Goal: Task Accomplishment & Management: Use online tool/utility

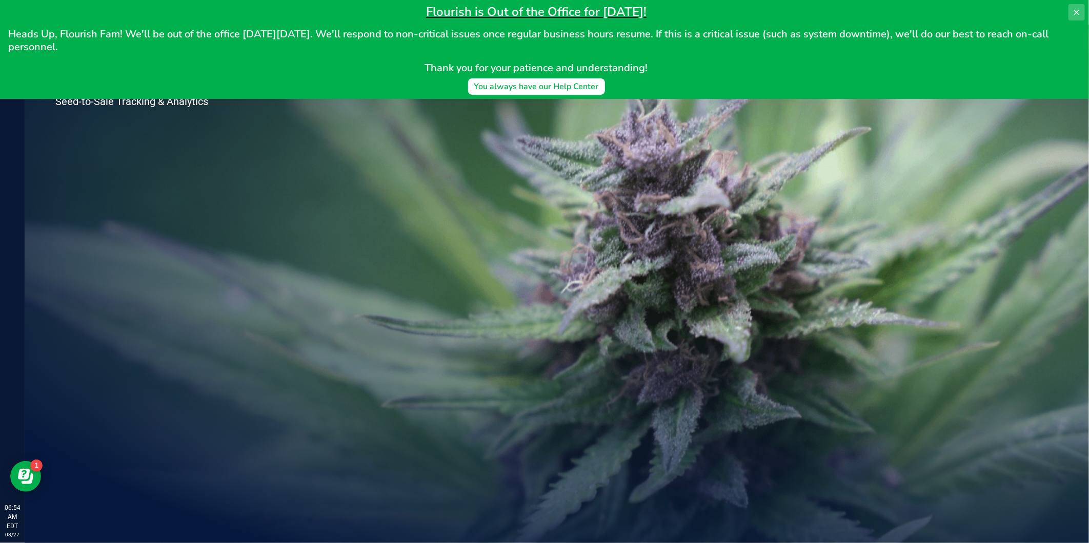
click at [1074, 11] on icon at bounding box center [1076, 12] width 8 height 8
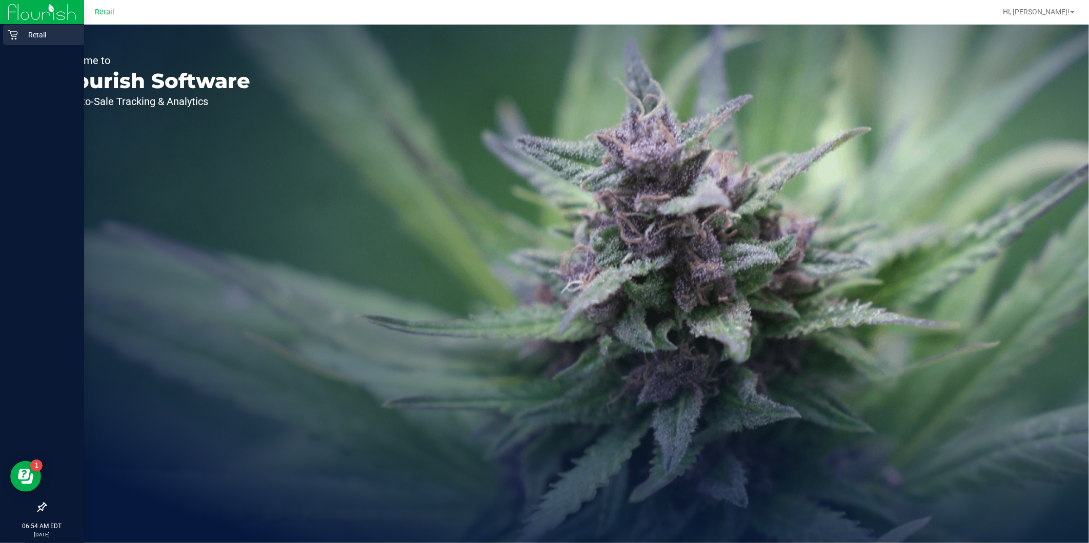
click at [16, 32] on icon at bounding box center [13, 35] width 10 height 10
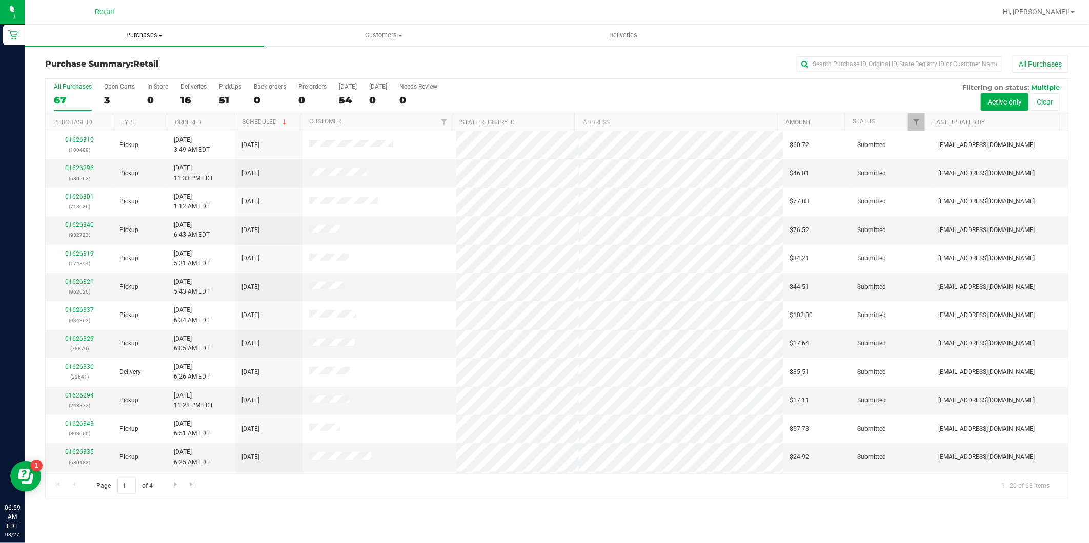
drag, startPoint x: 164, startPoint y: 38, endPoint x: 159, endPoint y: 43, distance: 6.9
click at [162, 38] on span "Purchases" at bounding box center [144, 35] width 239 height 9
click at [113, 73] on li "Fulfillment" at bounding box center [144, 74] width 239 height 12
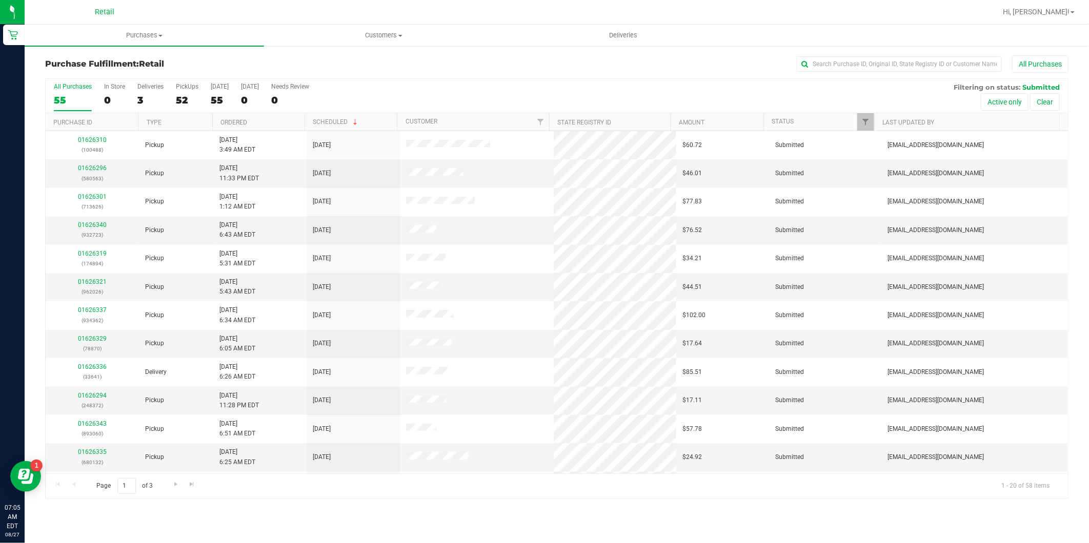
click at [115, 45] on link "Purchases Summary of purchases Fulfillment All purchases" at bounding box center [144, 36] width 239 height 22
click at [46, 76] on span "Fulfillment" at bounding box center [57, 74] width 64 height 9
click at [872, 56] on input "text" at bounding box center [898, 63] width 205 height 15
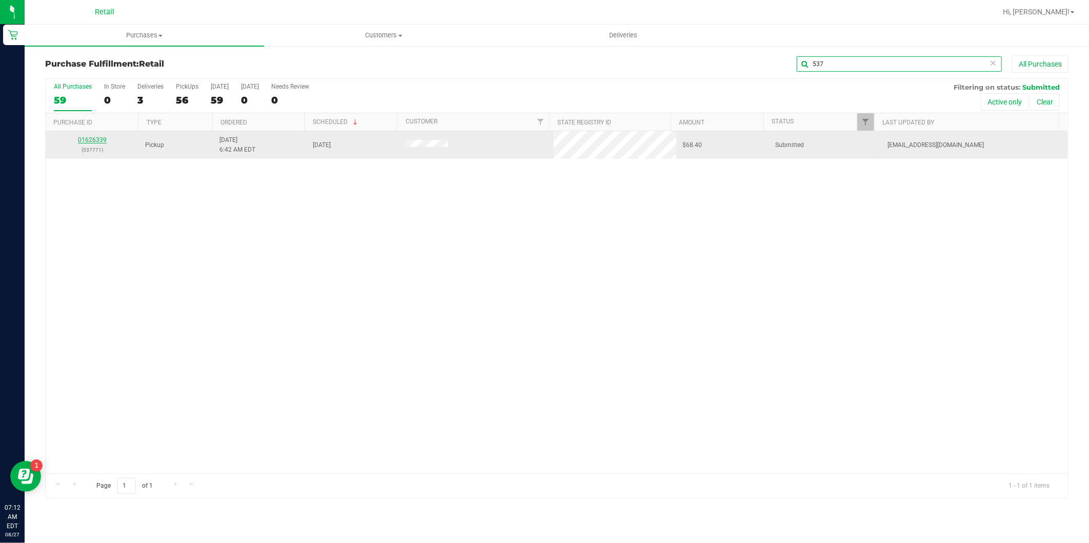
type input "537"
click at [104, 135] on div "01626339 (537771)" at bounding box center [92, 144] width 81 height 19
click at [103, 136] on link "01626339" at bounding box center [92, 139] width 29 height 7
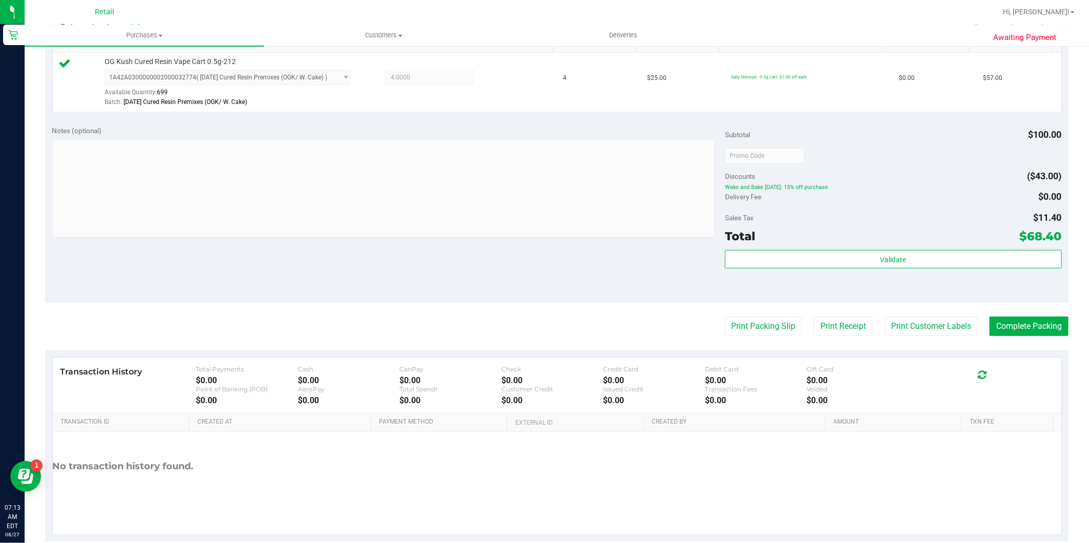
scroll to position [284, 0]
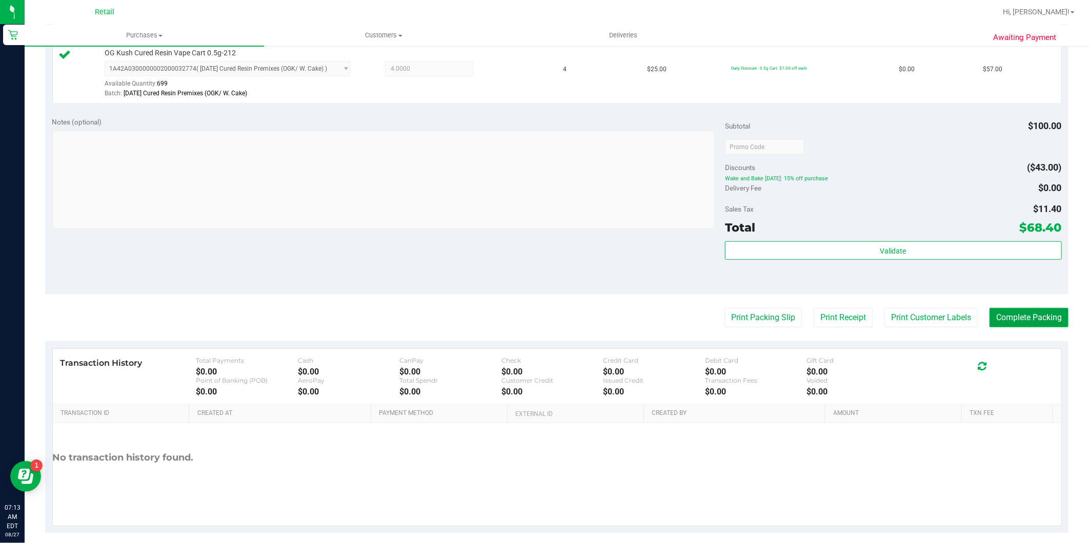
click at [1015, 311] on button "Complete Packing" at bounding box center [1028, 317] width 79 height 19
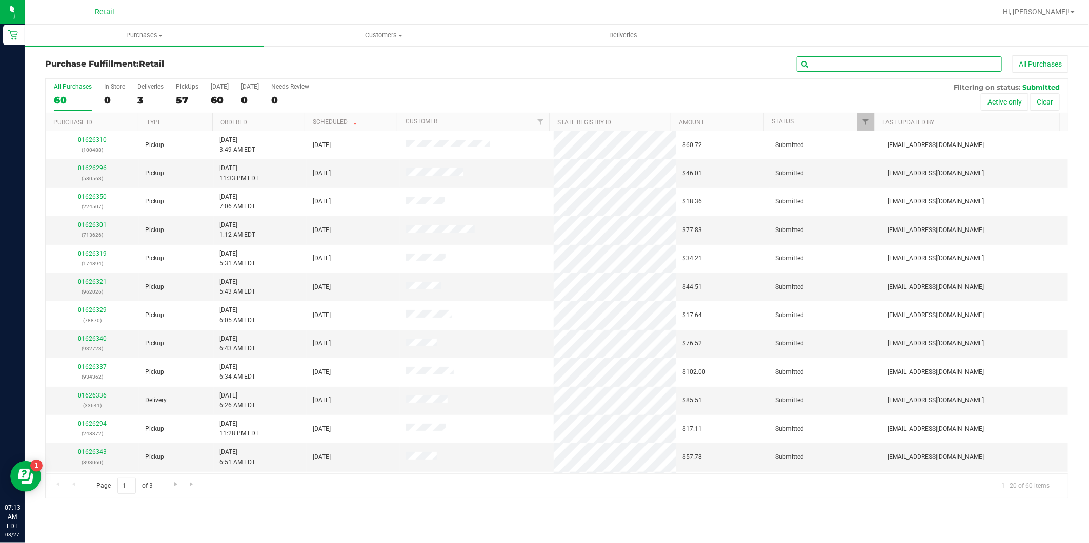
click at [840, 59] on input "text" at bounding box center [898, 63] width 205 height 15
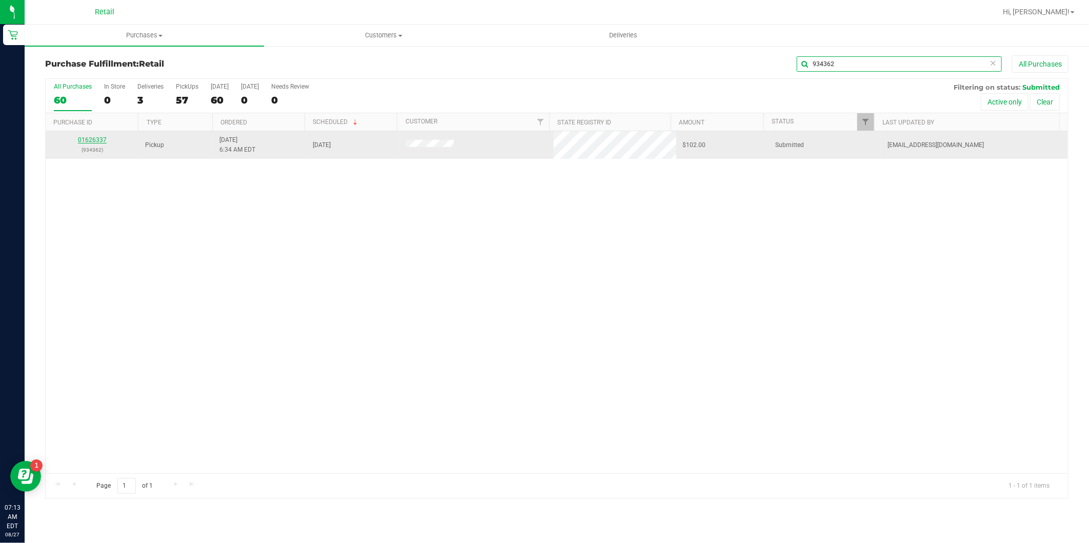
type input "934362"
click at [88, 142] on link "01626337" at bounding box center [92, 139] width 29 height 7
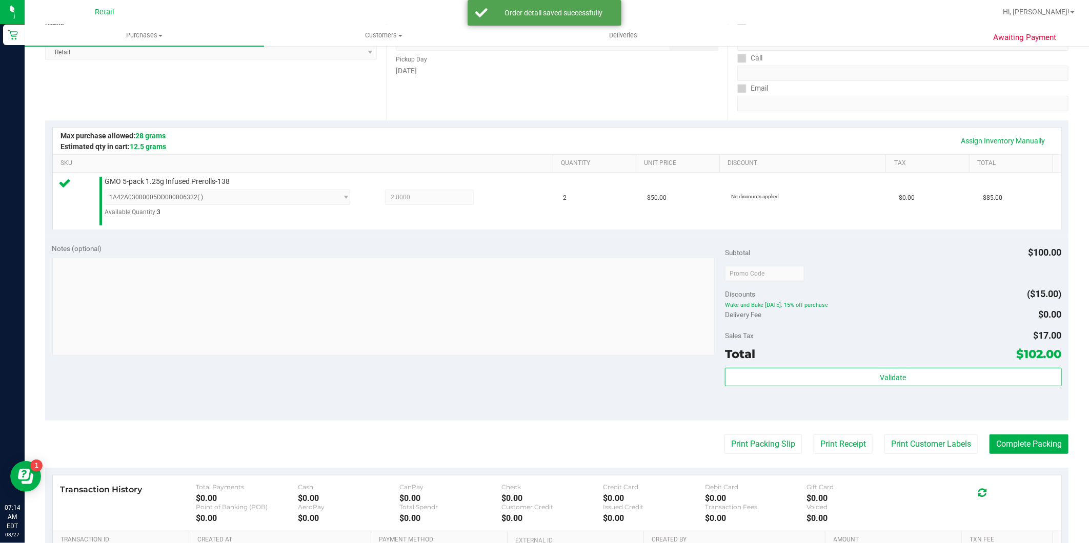
scroll to position [171, 0]
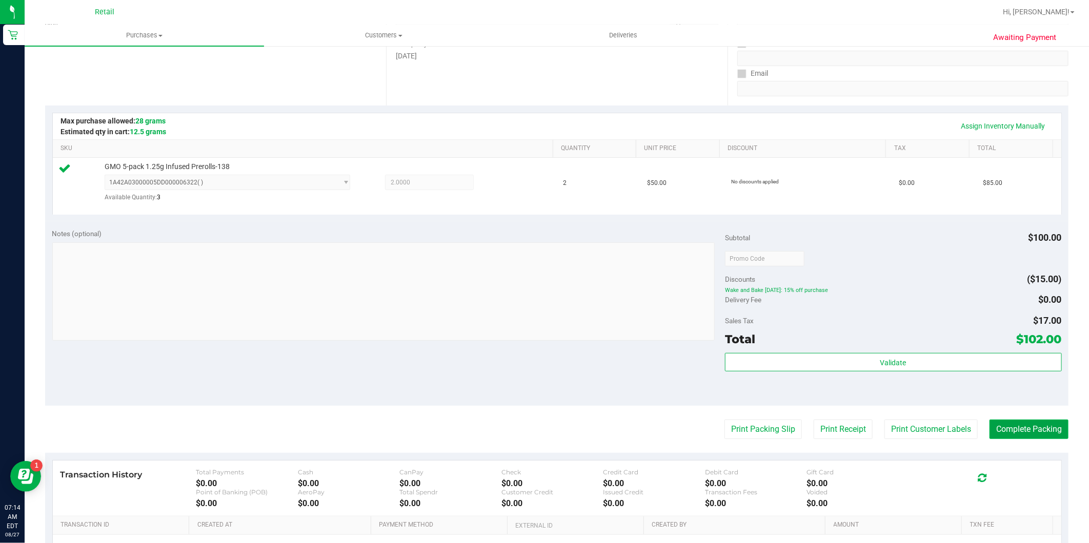
click at [1015, 427] on button "Complete Packing" at bounding box center [1028, 429] width 79 height 19
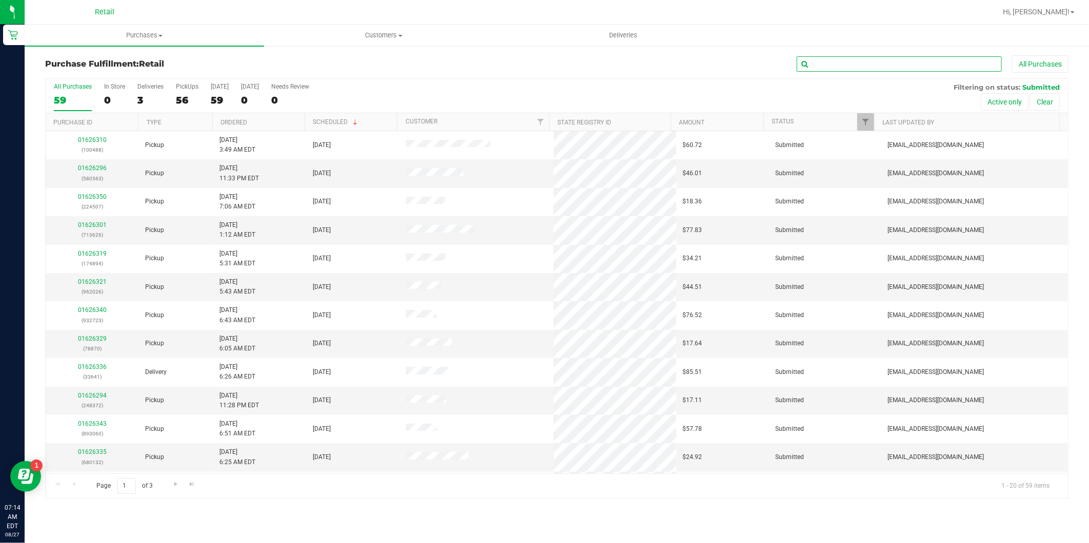
click at [876, 64] on input "text" at bounding box center [898, 63] width 205 height 15
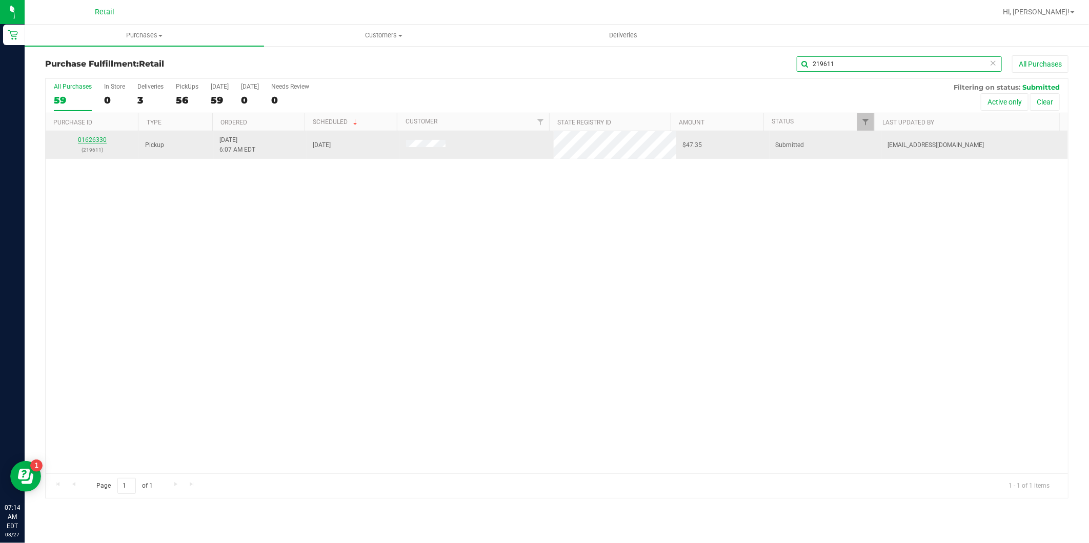
type input "219611"
click at [96, 139] on link "01626330" at bounding box center [92, 139] width 29 height 7
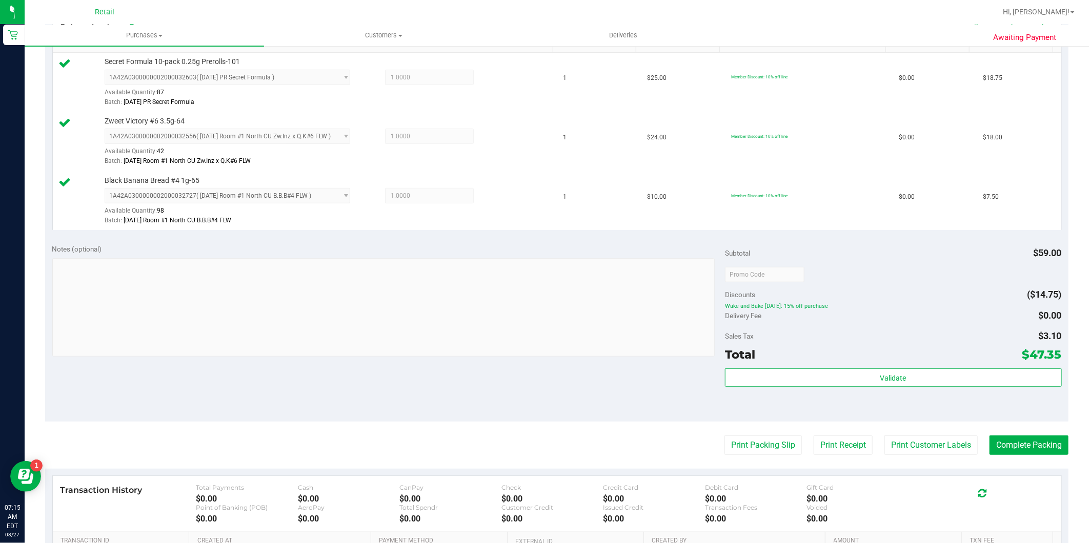
scroll to position [341, 0]
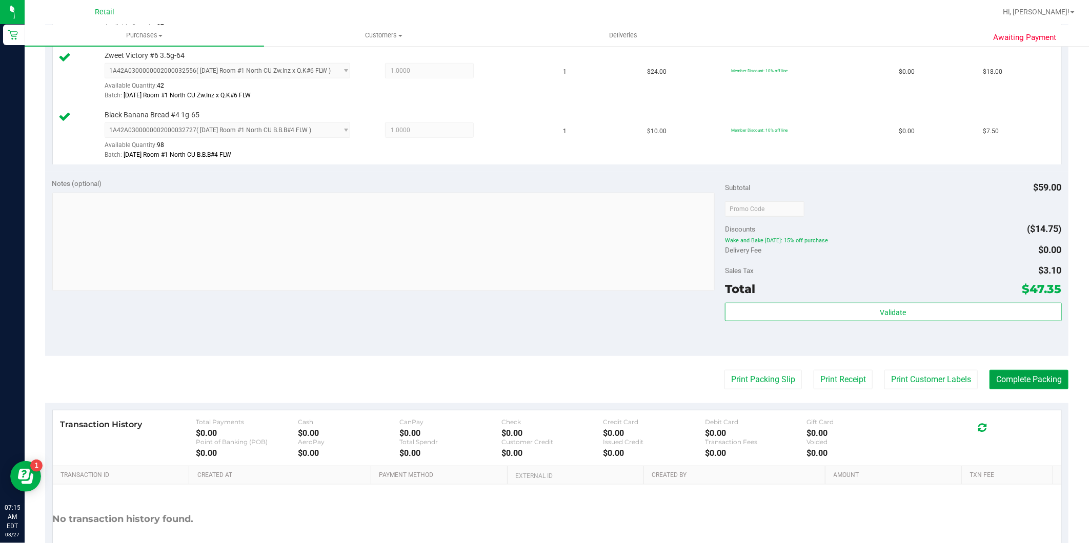
click at [1016, 384] on button "Complete Packing" at bounding box center [1028, 379] width 79 height 19
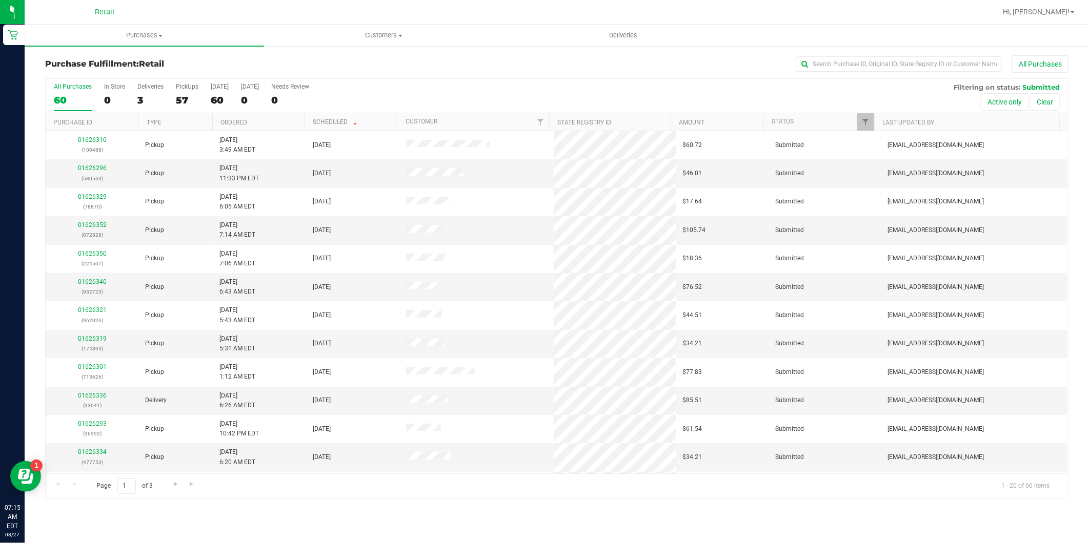
click at [956, 53] on div "Purchase Fulfillment: Retail All Purchases All Purchases 60 In Store 0 Deliveri…" at bounding box center [557, 277] width 1064 height 464
click at [956, 56] on input "text" at bounding box center [898, 63] width 205 height 15
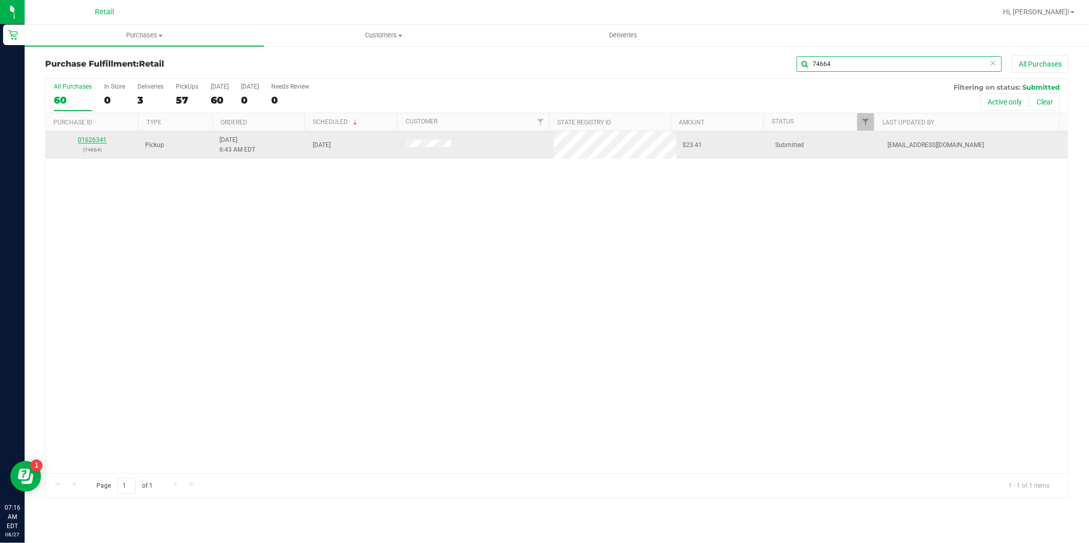
type input "74664"
click at [91, 141] on link "01626341" at bounding box center [92, 139] width 29 height 7
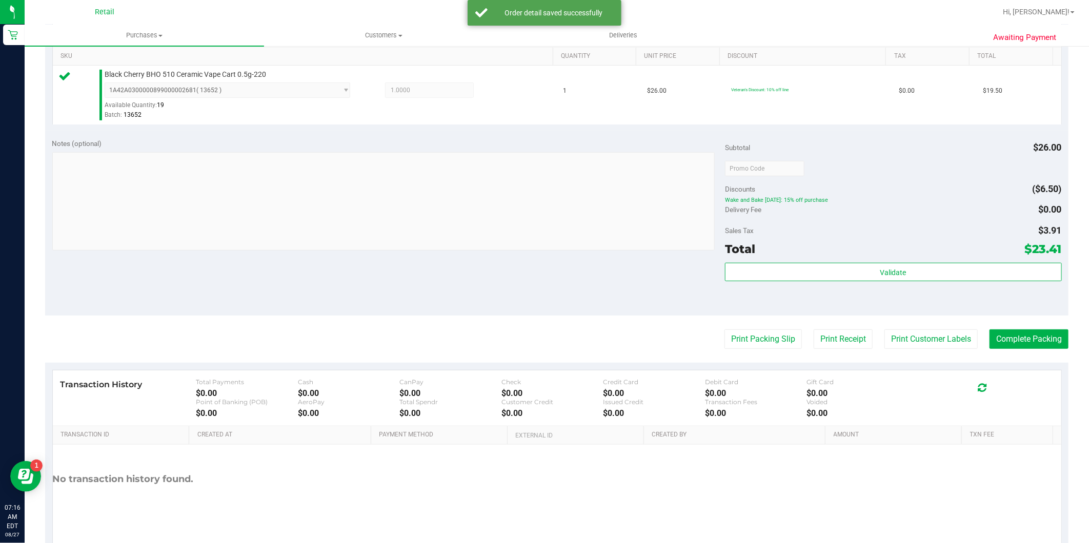
scroll to position [284, 0]
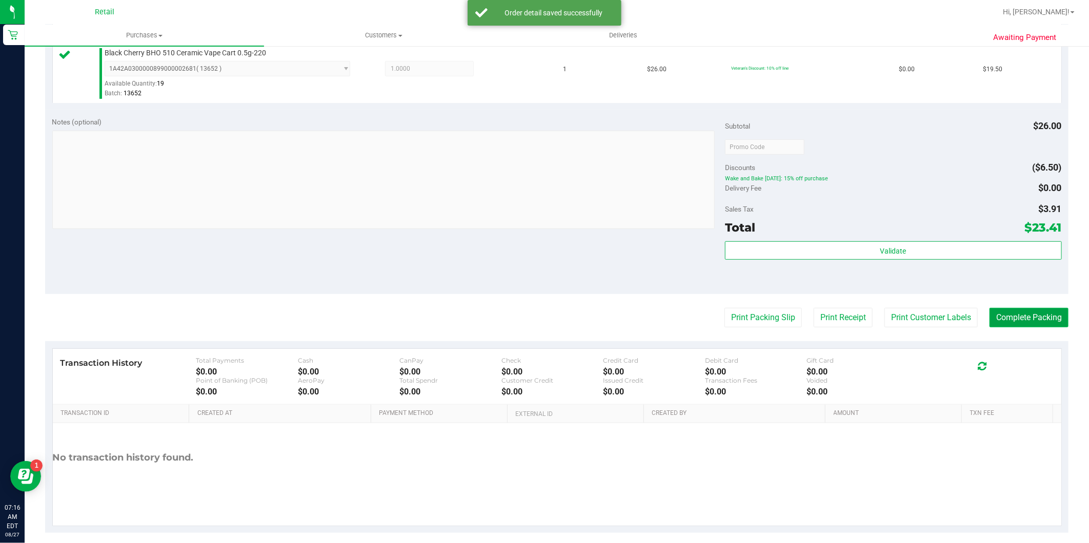
click at [992, 323] on button "Complete Packing" at bounding box center [1028, 317] width 79 height 19
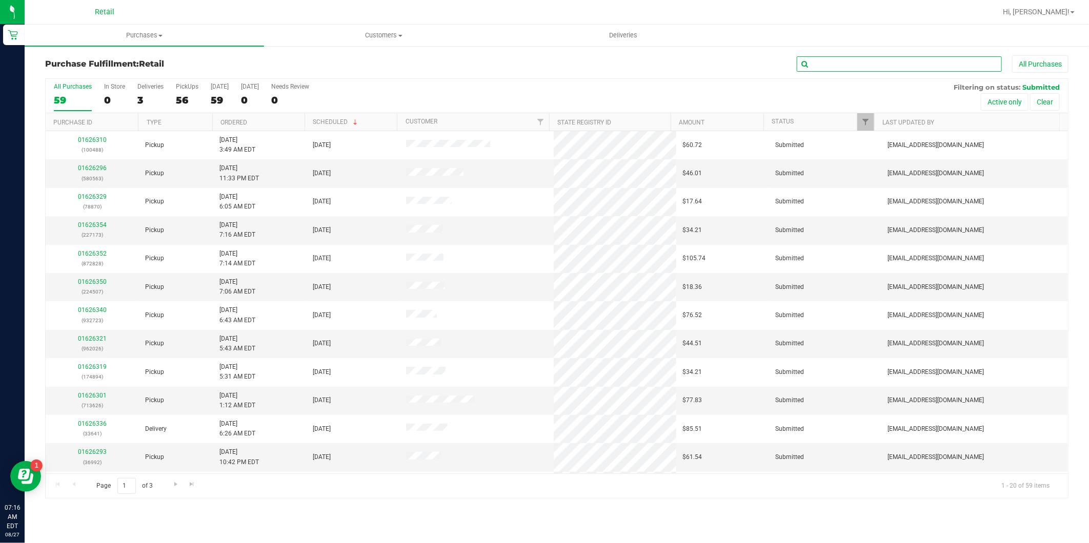
click at [886, 62] on input "text" at bounding box center [898, 63] width 205 height 15
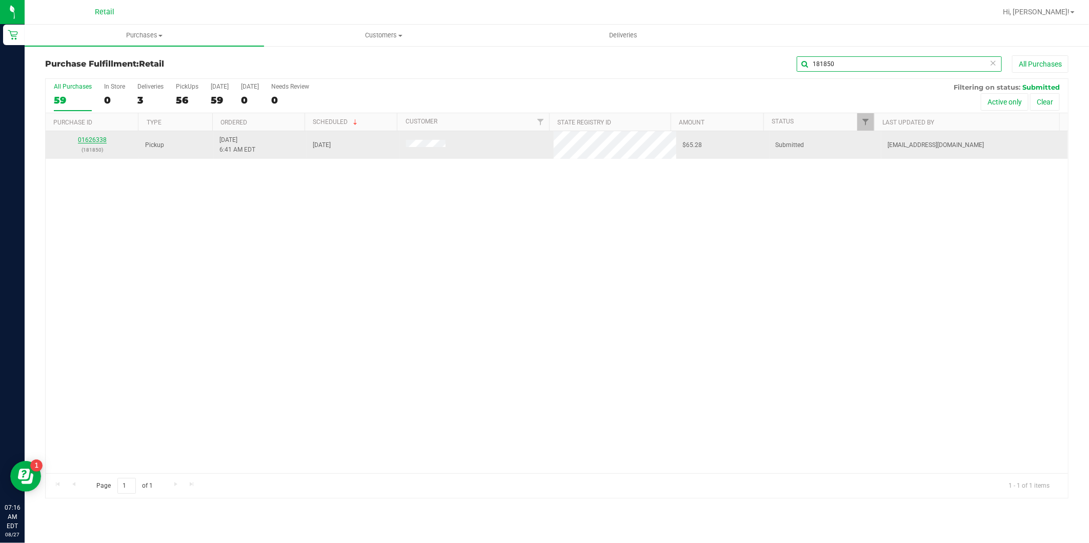
type input "181850"
click at [95, 141] on link "01626338" at bounding box center [92, 139] width 29 height 7
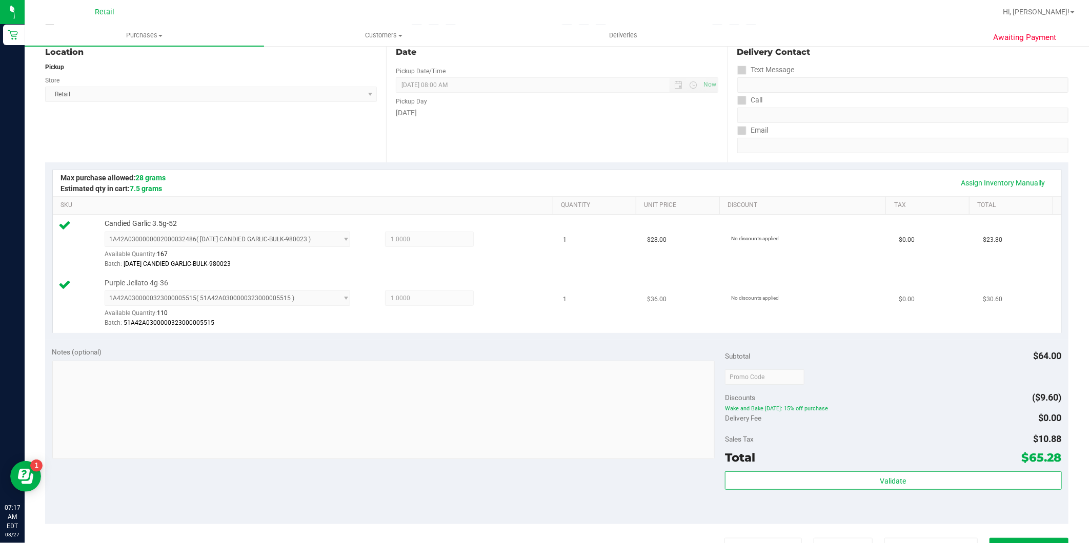
scroll to position [284, 0]
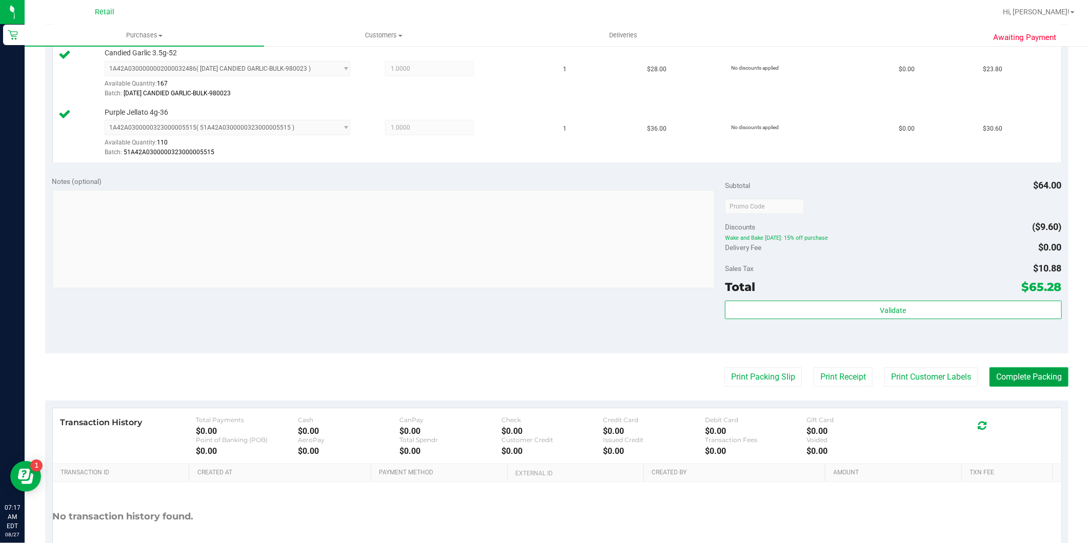
click at [997, 378] on button "Complete Packing" at bounding box center [1028, 376] width 79 height 19
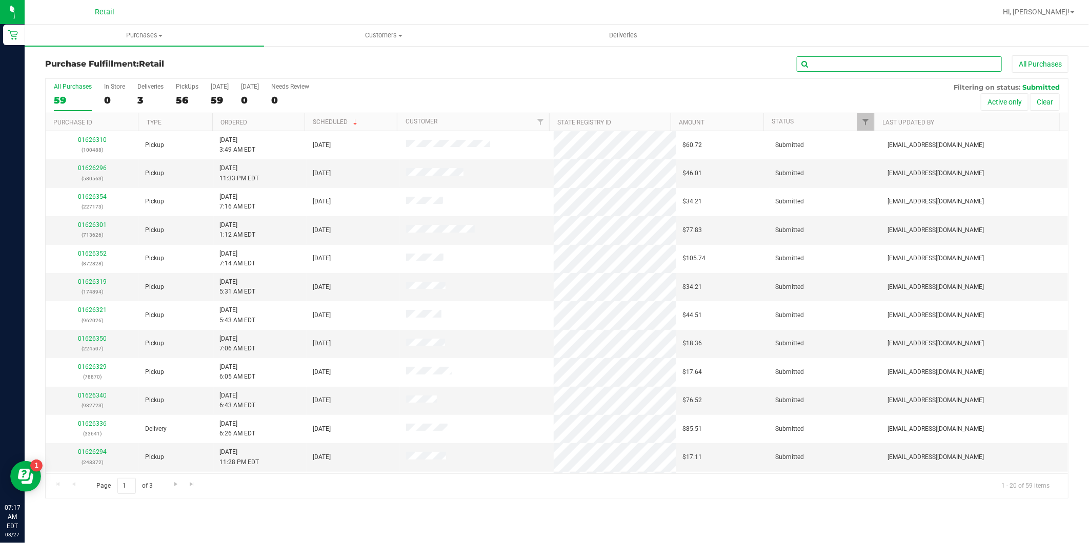
click at [846, 65] on input "text" at bounding box center [898, 63] width 205 height 15
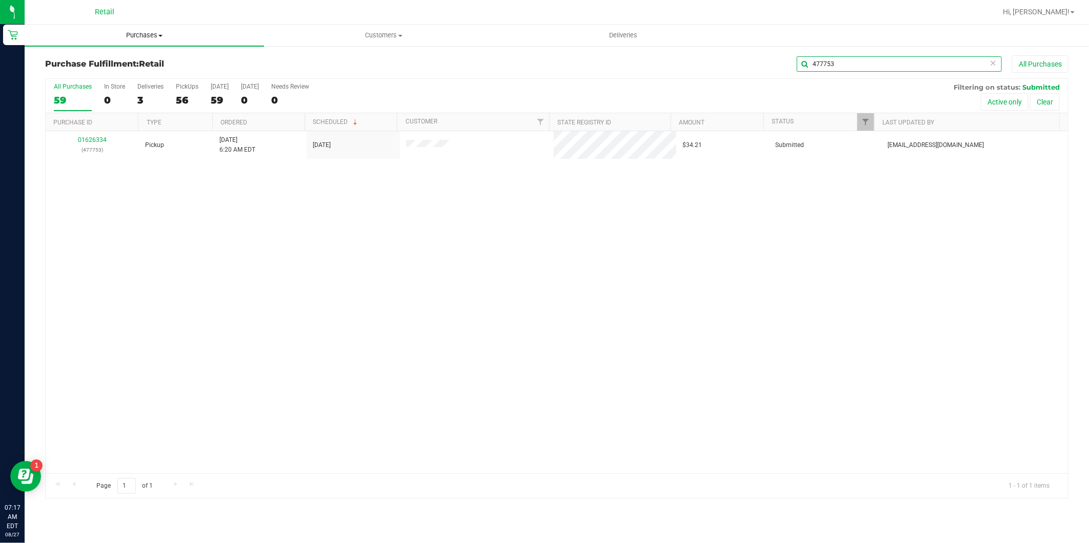
type input "477753"
click at [99, 140] on link "01626334" at bounding box center [92, 139] width 29 height 7
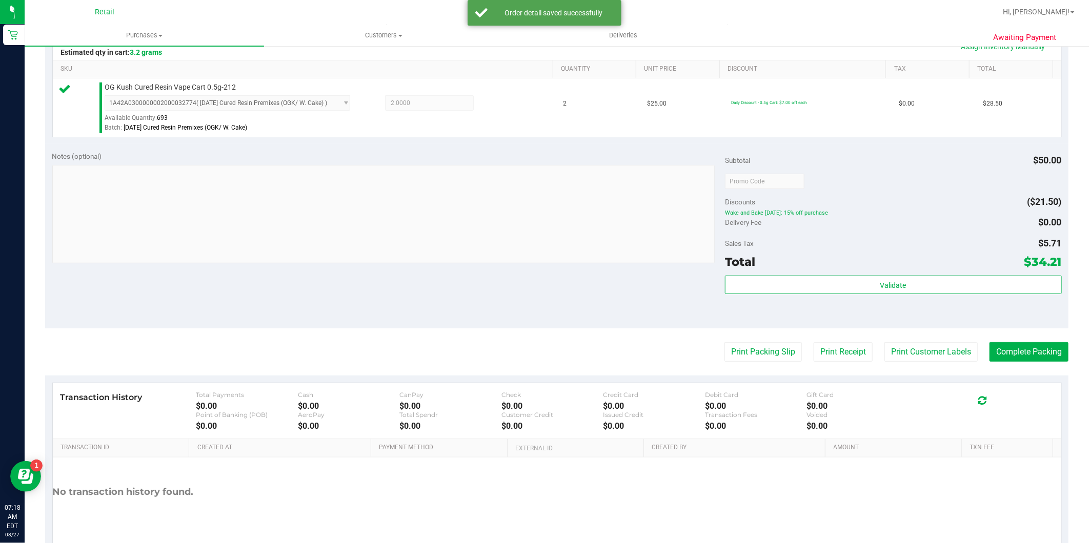
scroll to position [284, 0]
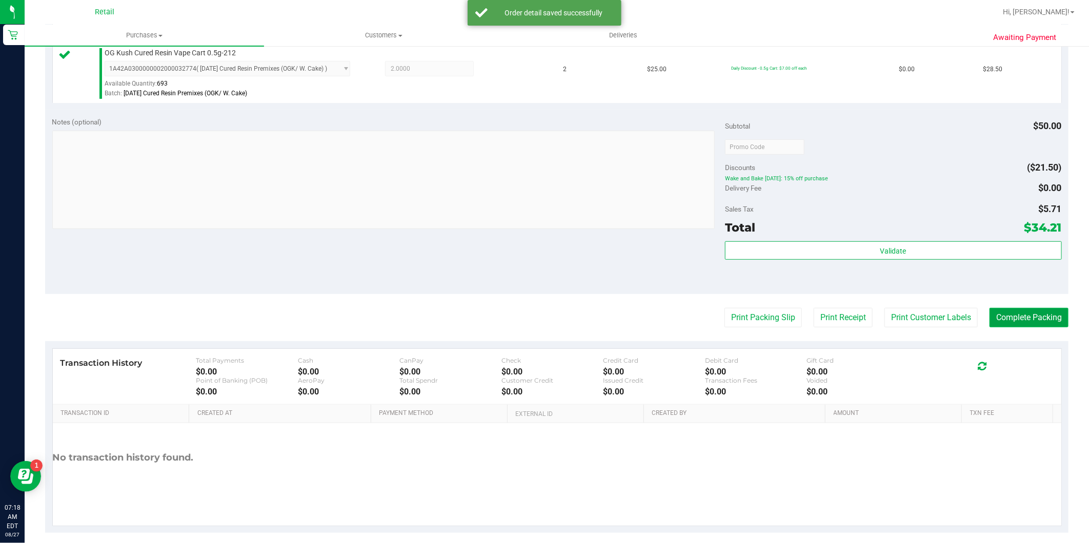
click at [1020, 314] on button "Complete Packing" at bounding box center [1028, 317] width 79 height 19
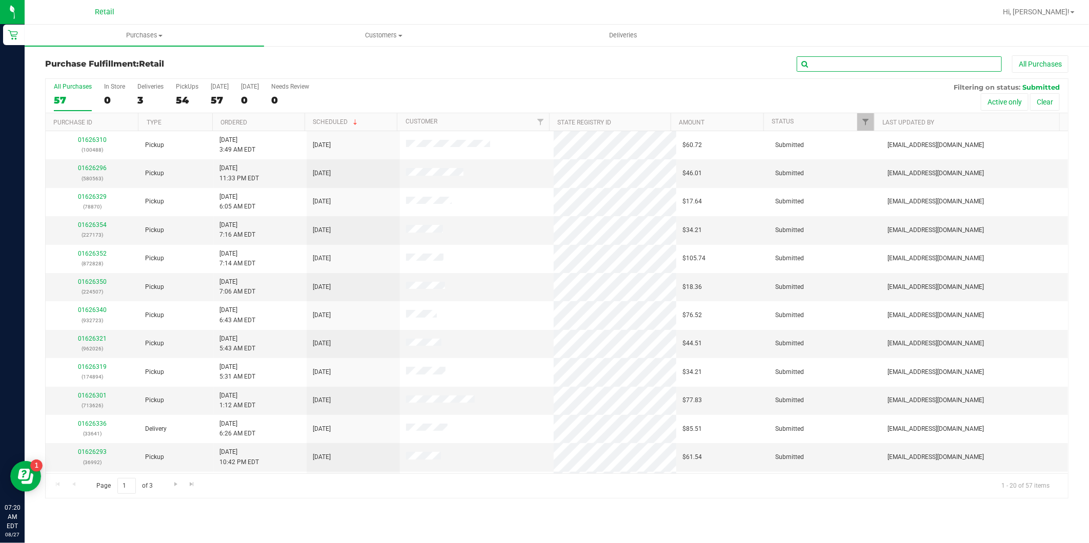
click at [884, 68] on input "text" at bounding box center [898, 63] width 205 height 15
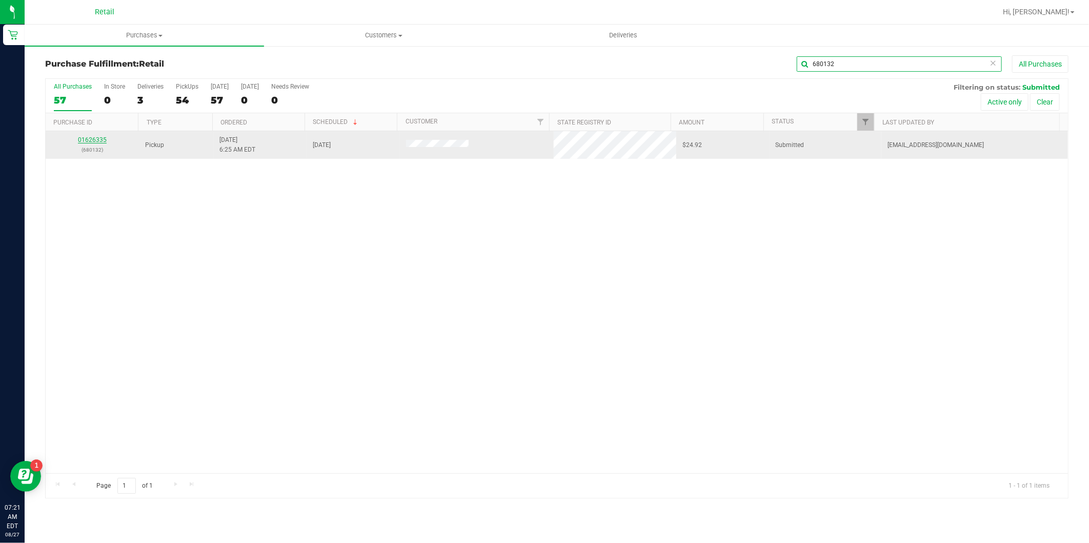
type input "680132"
click at [90, 140] on link "01626335" at bounding box center [92, 139] width 29 height 7
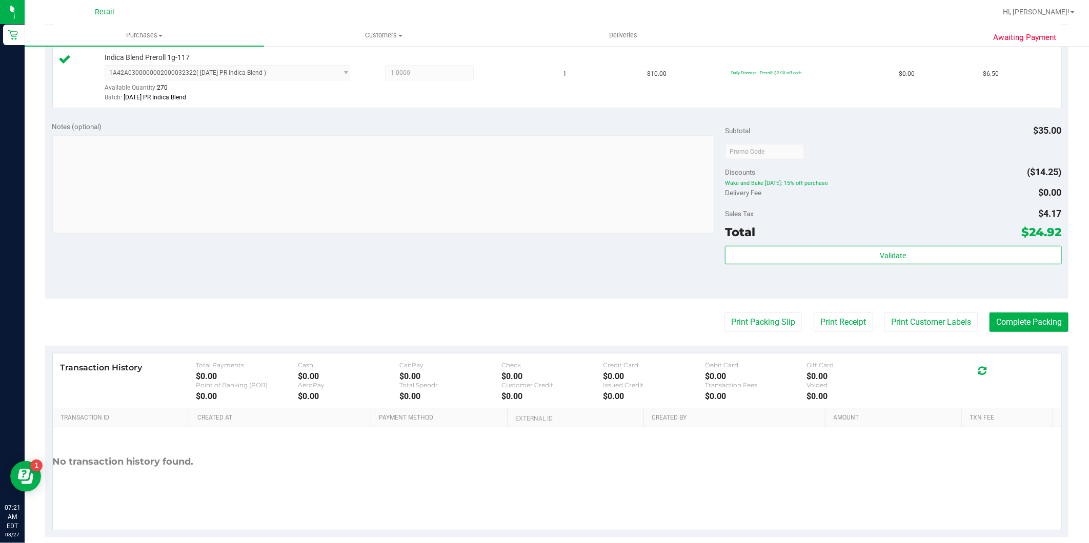
scroll to position [355, 0]
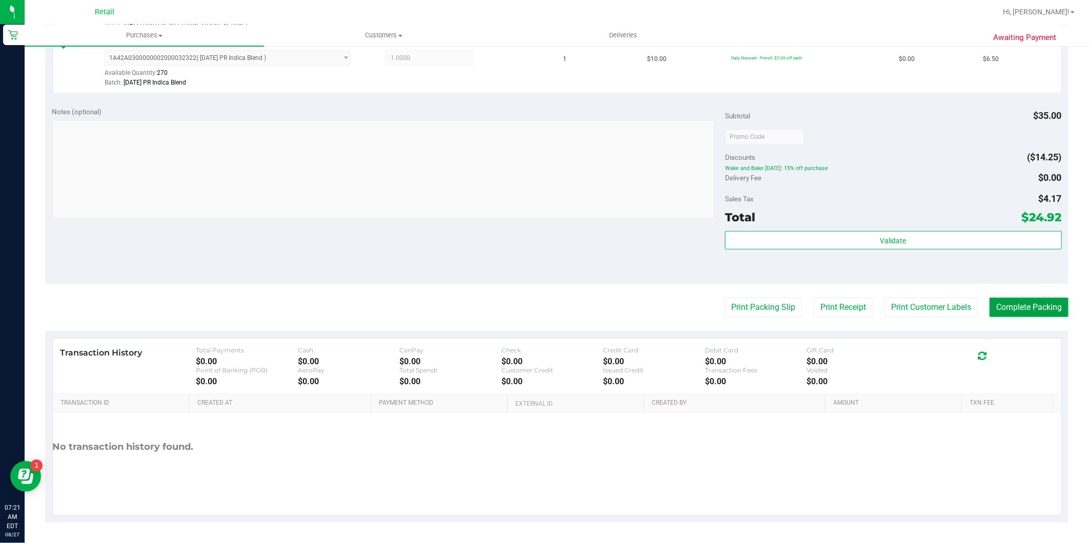
click at [1011, 303] on button "Complete Packing" at bounding box center [1028, 307] width 79 height 19
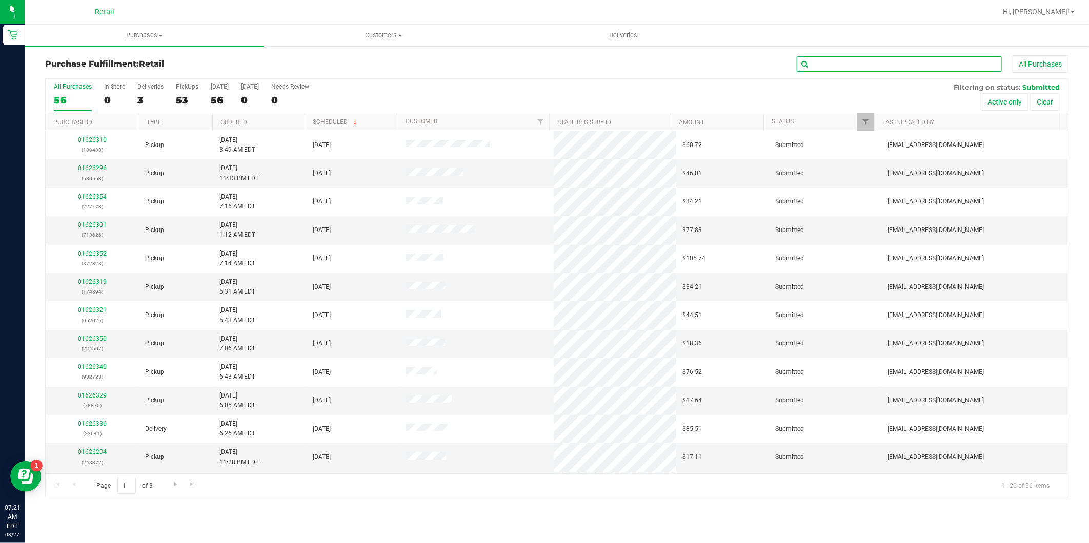
click at [859, 56] on input "text" at bounding box center [898, 63] width 205 height 15
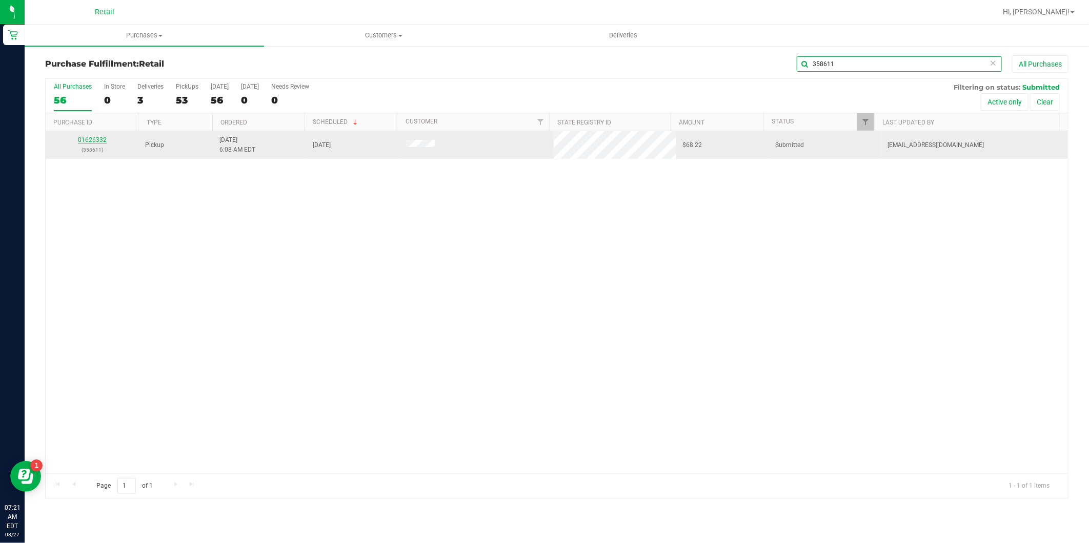
type input "358611"
click at [101, 141] on link "01626332" at bounding box center [92, 139] width 29 height 7
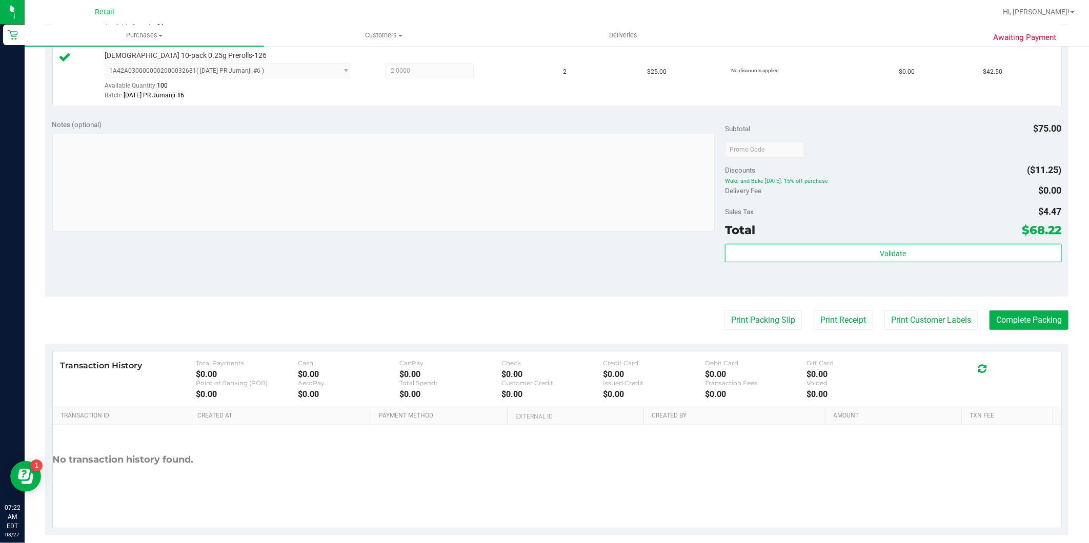
scroll to position [355, 0]
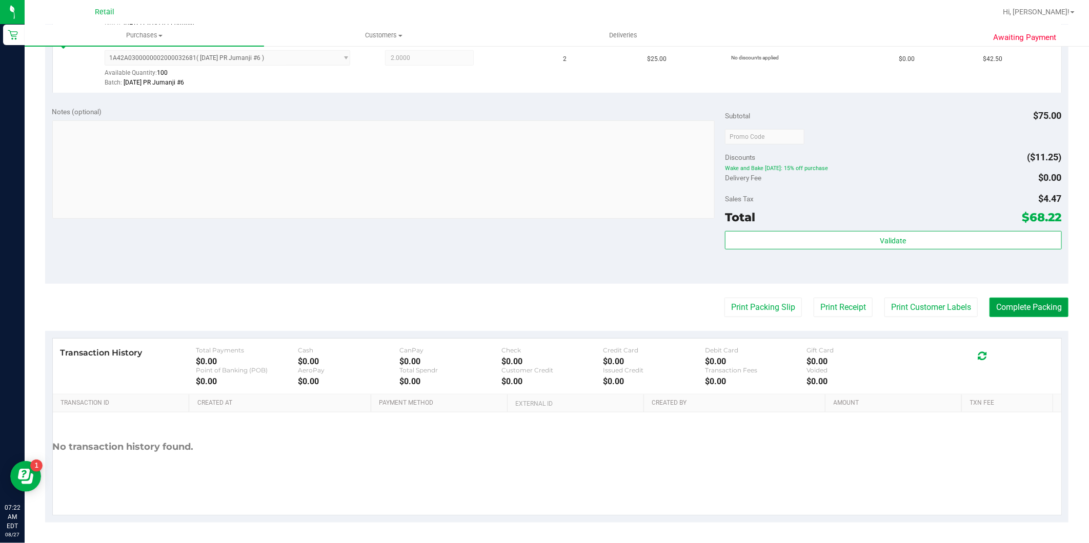
click at [1023, 311] on button "Complete Packing" at bounding box center [1028, 307] width 79 height 19
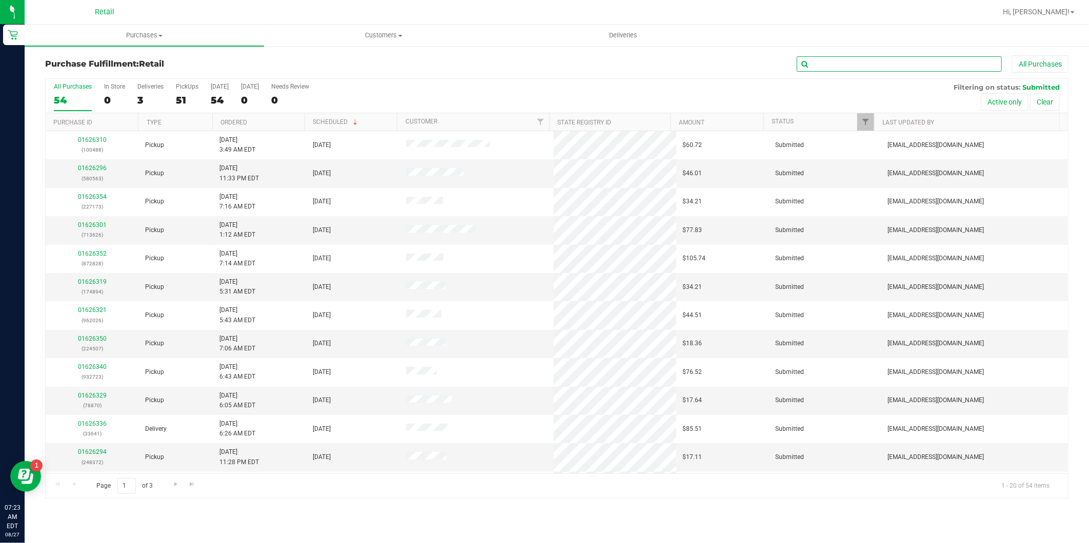
click at [860, 57] on input "text" at bounding box center [898, 63] width 205 height 15
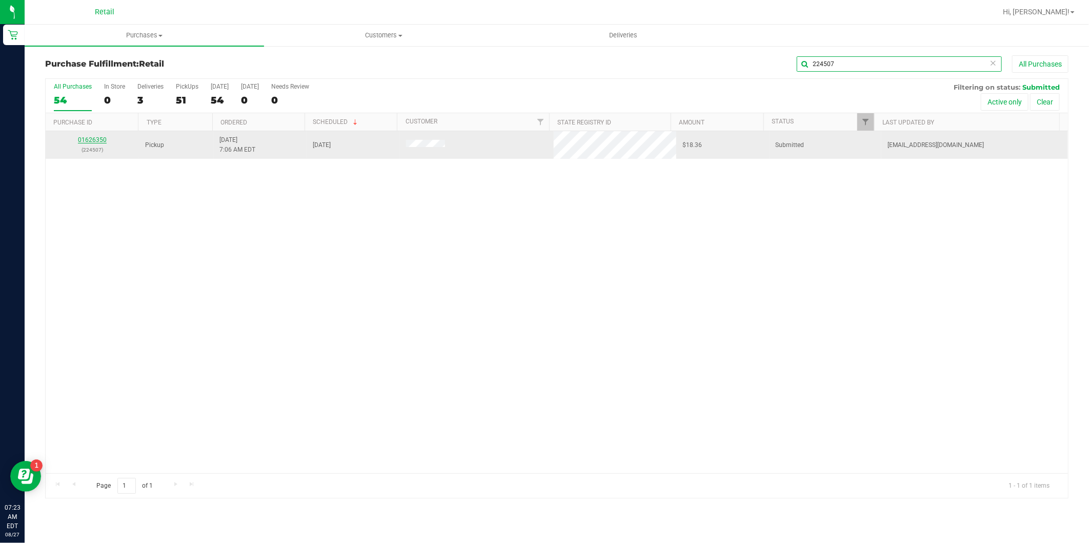
type input "224507"
click at [96, 142] on link "01626350" at bounding box center [92, 139] width 29 height 7
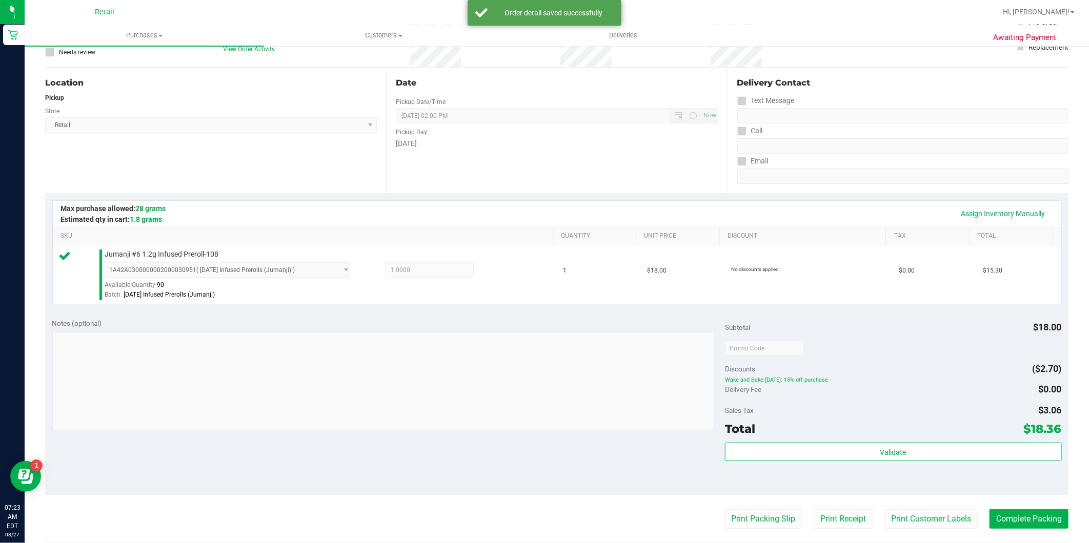
scroll to position [171, 0]
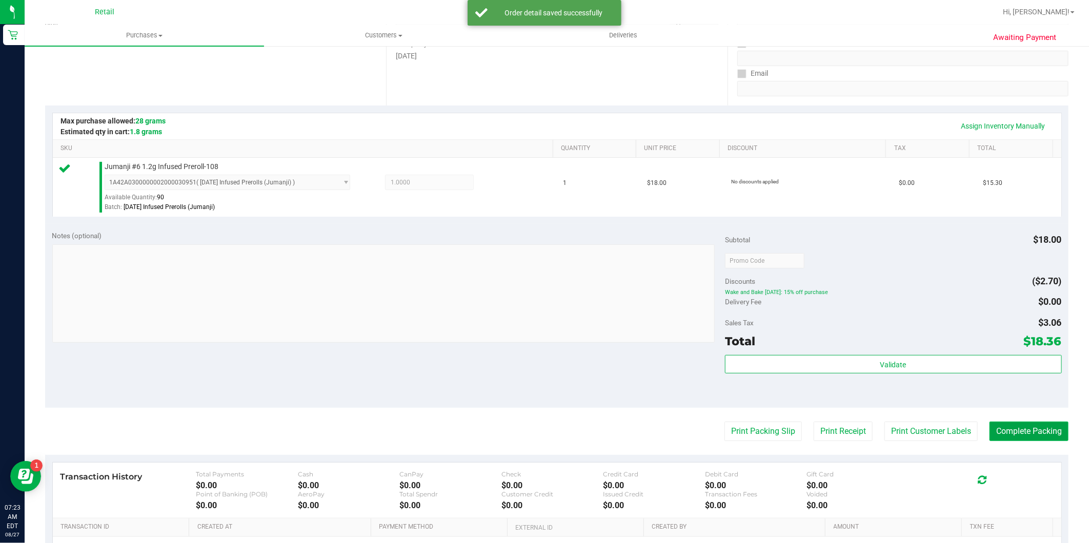
click at [995, 433] on button "Complete Packing" at bounding box center [1028, 431] width 79 height 19
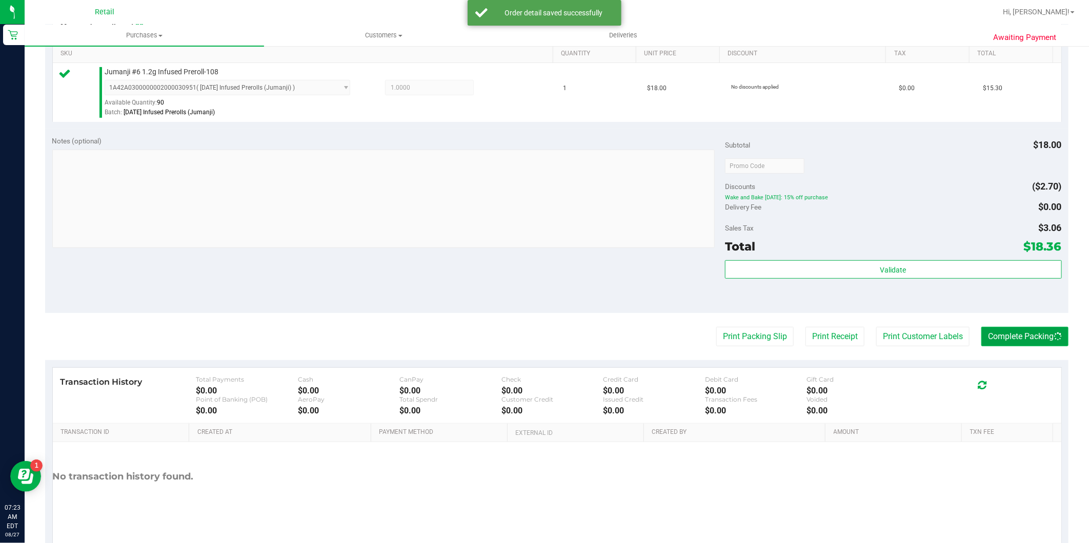
scroll to position [284, 0]
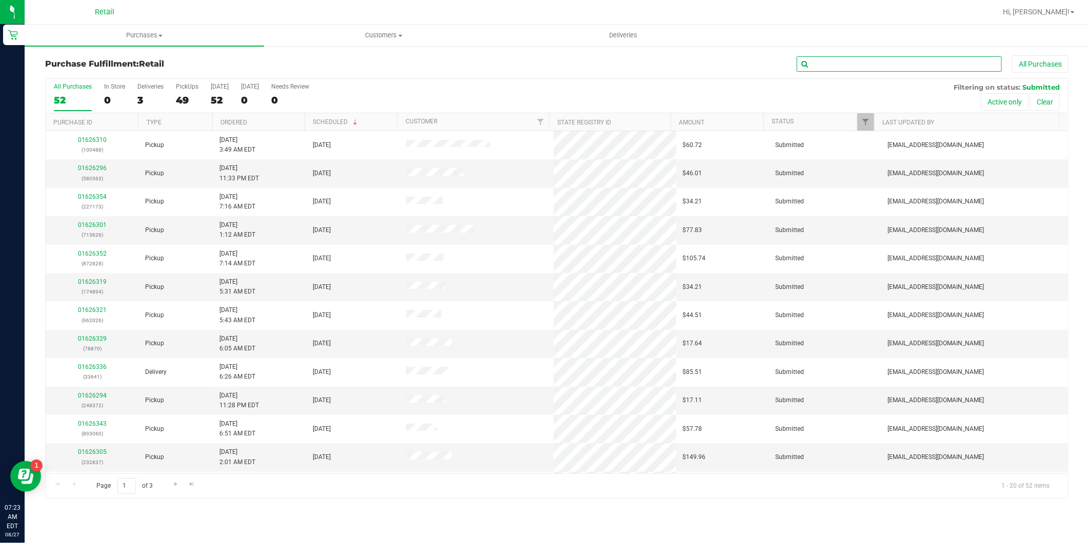
click at [887, 57] on input "text" at bounding box center [898, 63] width 205 height 15
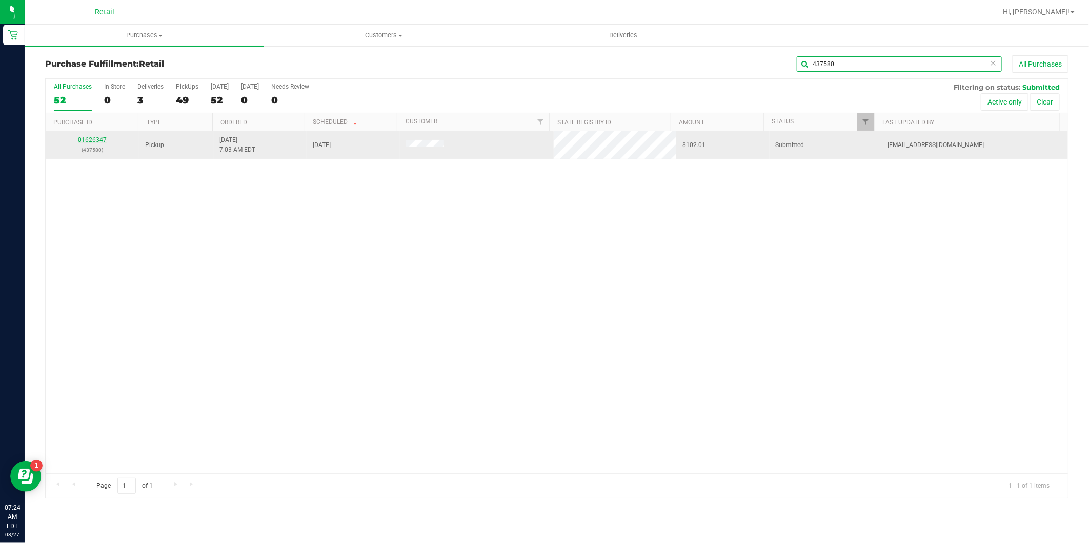
type input "437580"
click at [94, 137] on link "01626347" at bounding box center [92, 139] width 29 height 7
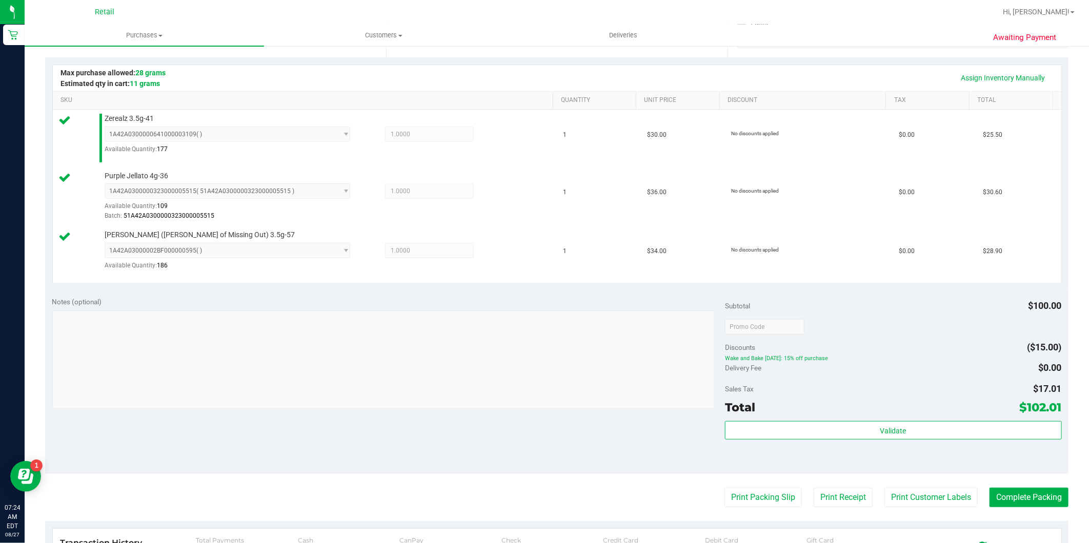
scroll to position [228, 0]
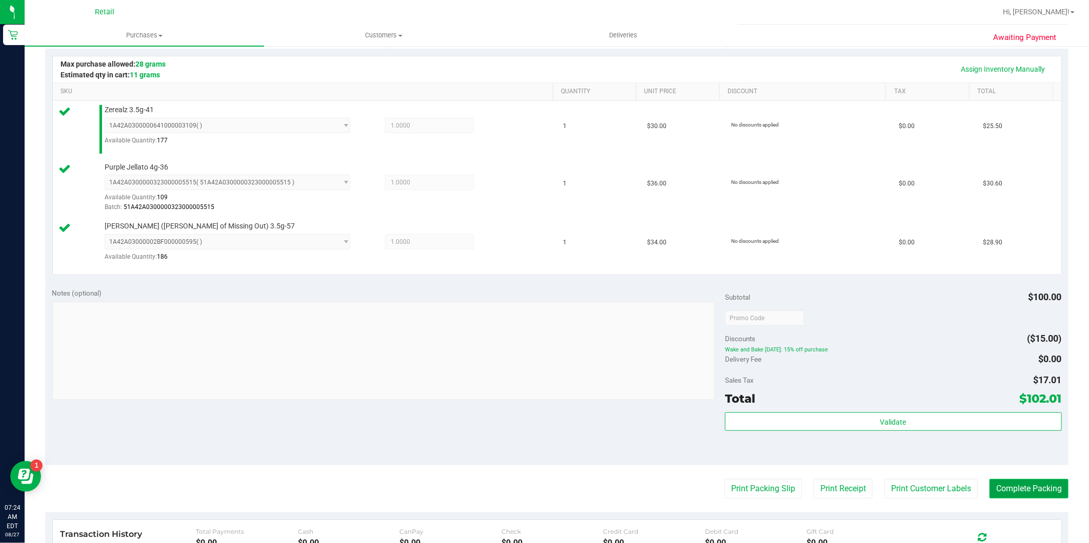
click at [1029, 489] on button "Complete Packing" at bounding box center [1028, 488] width 79 height 19
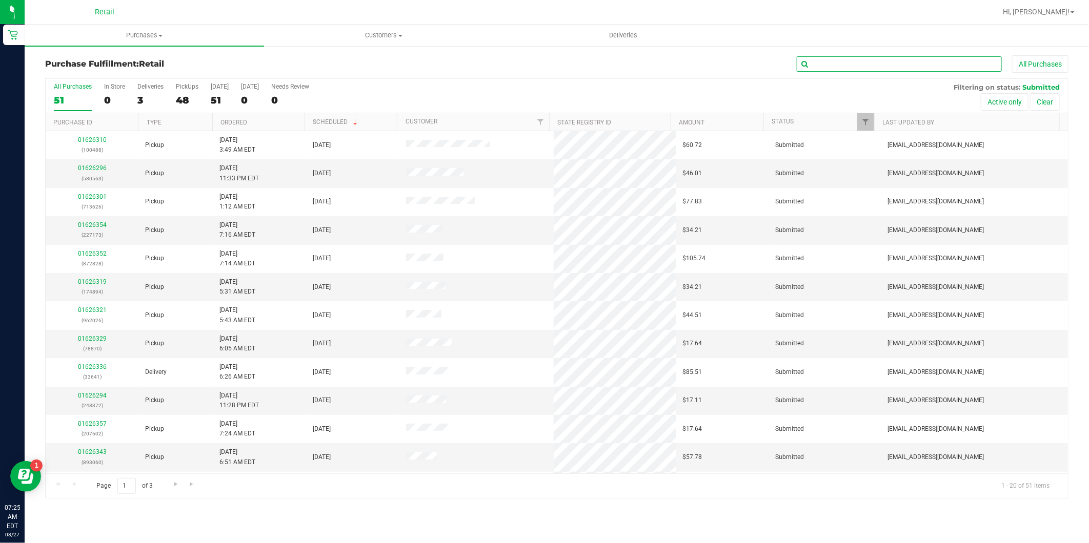
click at [931, 67] on input "text" at bounding box center [898, 63] width 205 height 15
type input "425501"
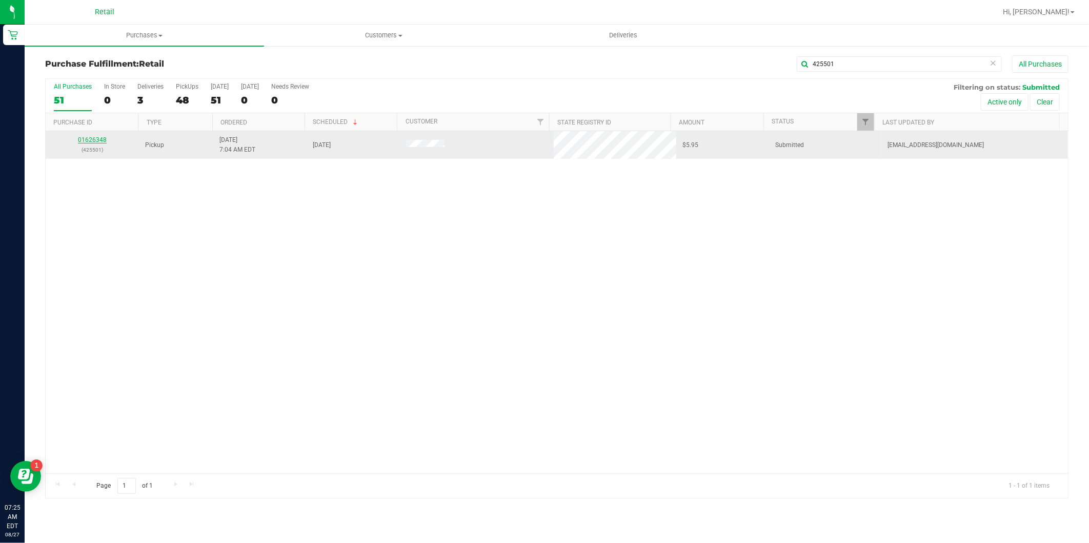
click at [88, 137] on link "01626348" at bounding box center [92, 139] width 29 height 7
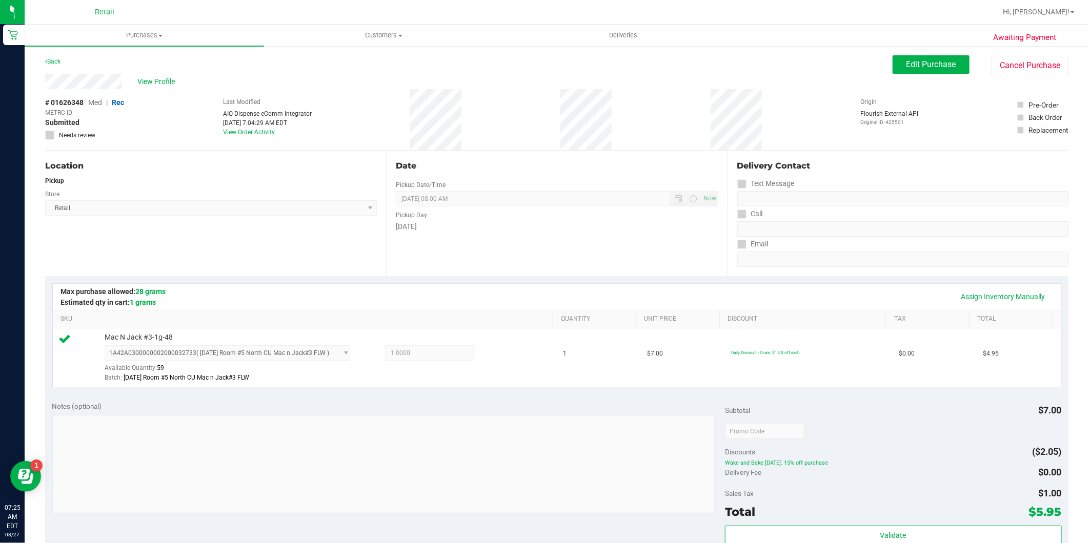
scroll to position [295, 0]
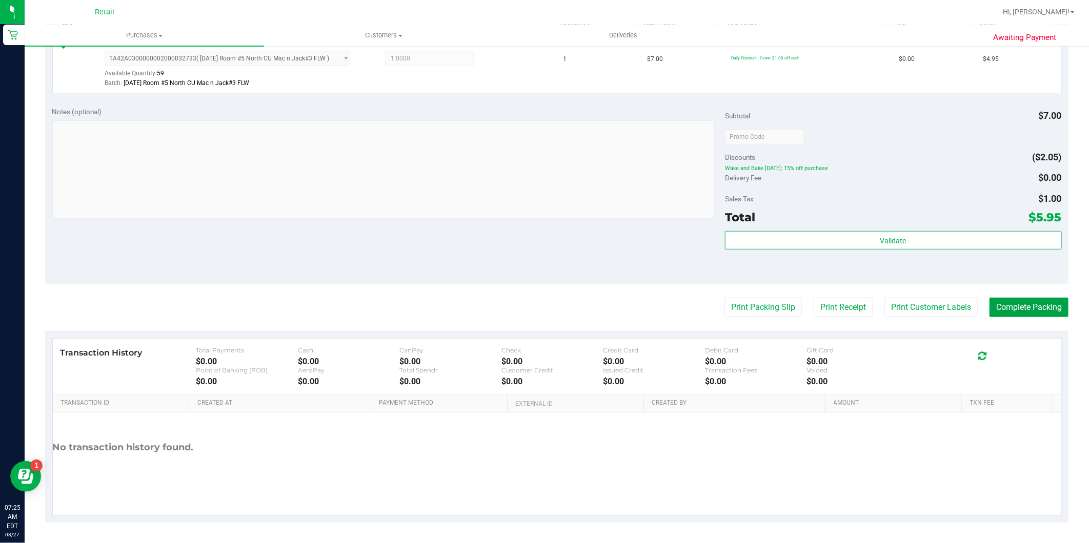
click at [1018, 309] on button "Complete Packing" at bounding box center [1028, 307] width 79 height 19
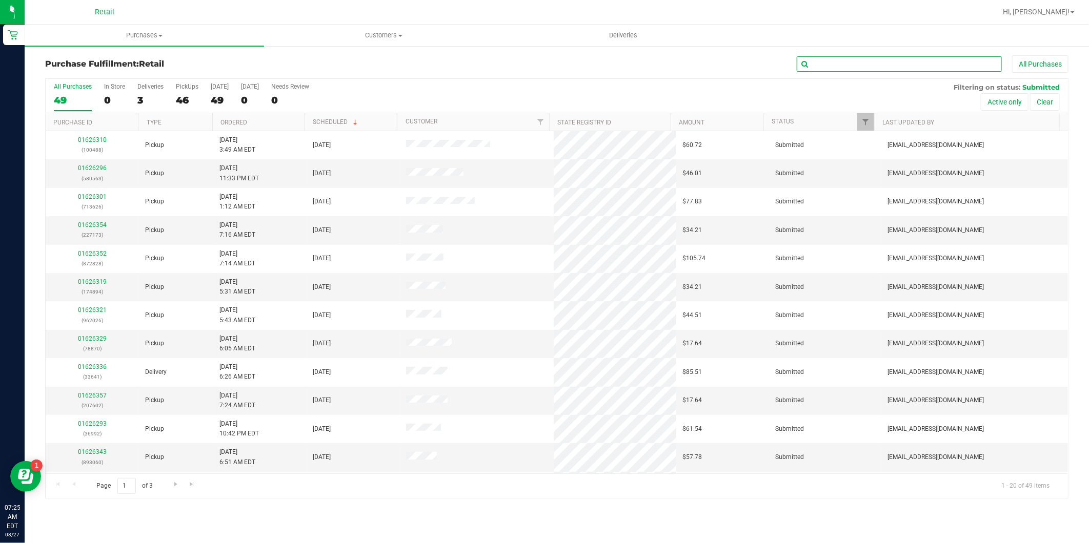
click at [829, 63] on input "text" at bounding box center [898, 63] width 205 height 15
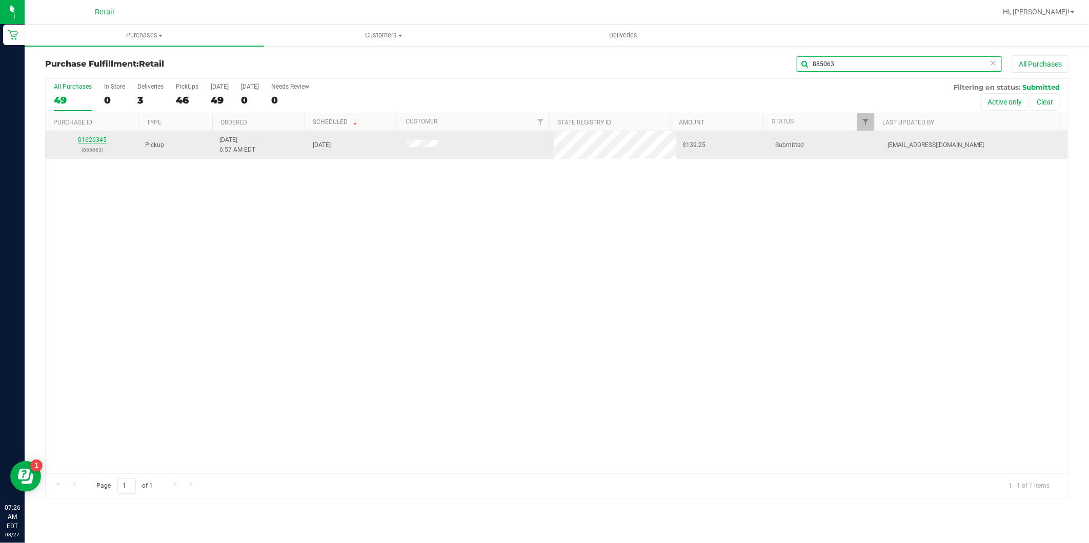
type input "885063"
click at [91, 139] on link "01626345" at bounding box center [92, 139] width 29 height 7
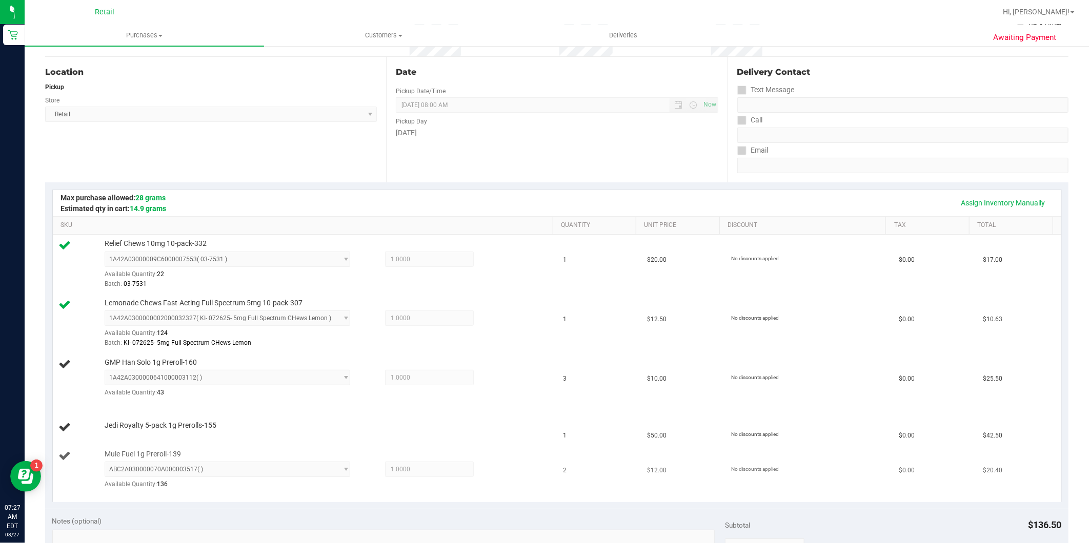
scroll to position [114, 0]
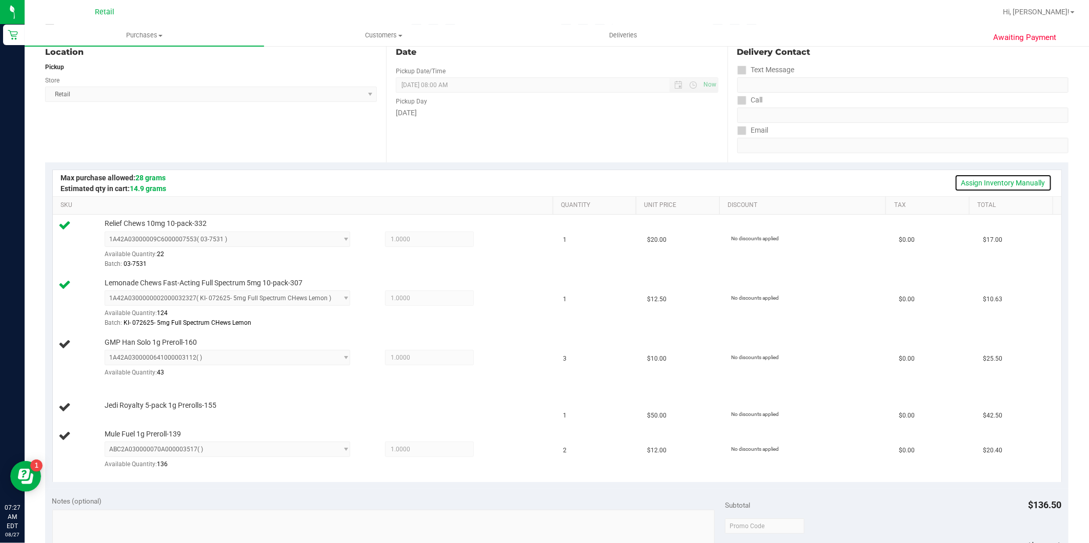
click at [991, 186] on link "Assign Inventory Manually" at bounding box center [1002, 182] width 97 height 17
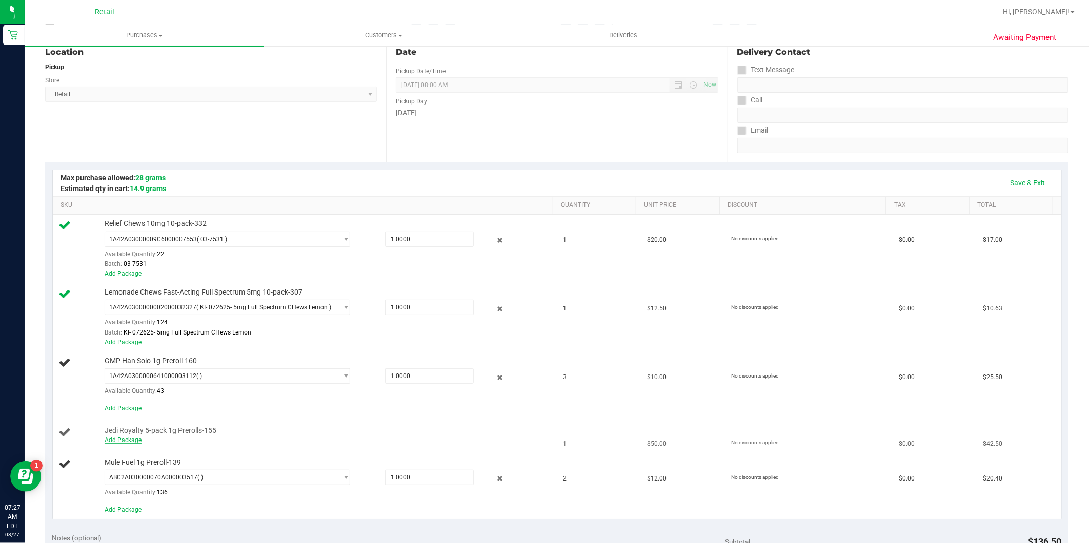
click at [125, 442] on link "Add Package" at bounding box center [123, 440] width 37 height 7
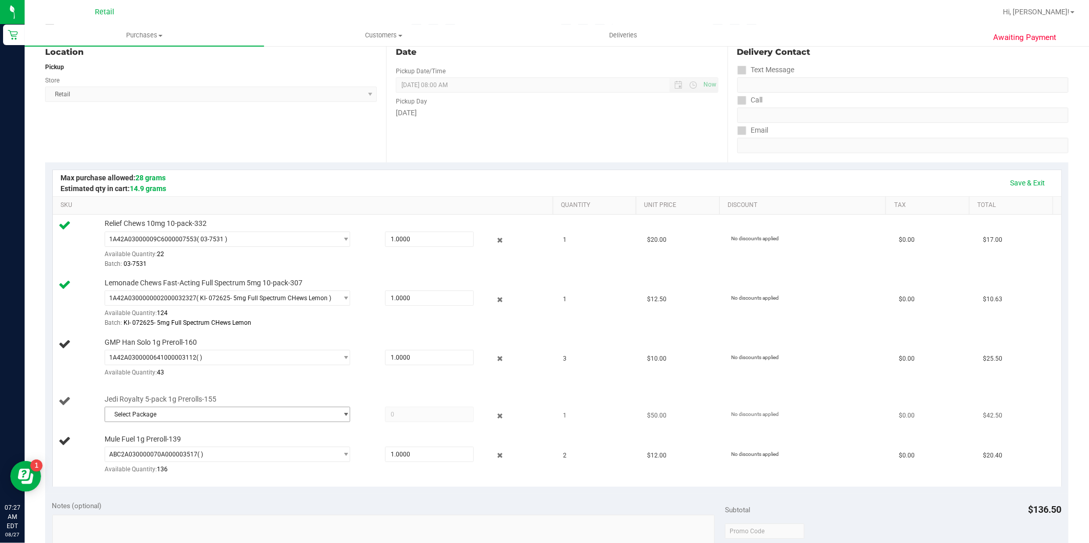
click at [213, 412] on span "Select Package" at bounding box center [221, 414] width 232 height 14
click at [250, 456] on li "1A42A03000001FC000001756 ( )" at bounding box center [225, 457] width 240 height 14
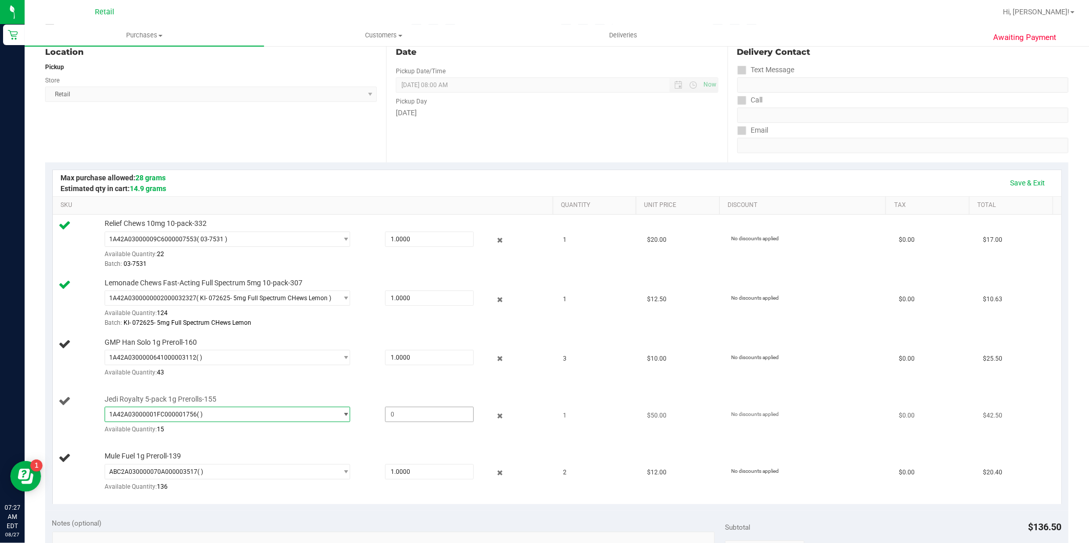
click at [402, 414] on span at bounding box center [429, 414] width 89 height 15
type input "1"
type input "1.0000"
click at [1033, 174] on link "Save & Exit" at bounding box center [1027, 182] width 48 height 17
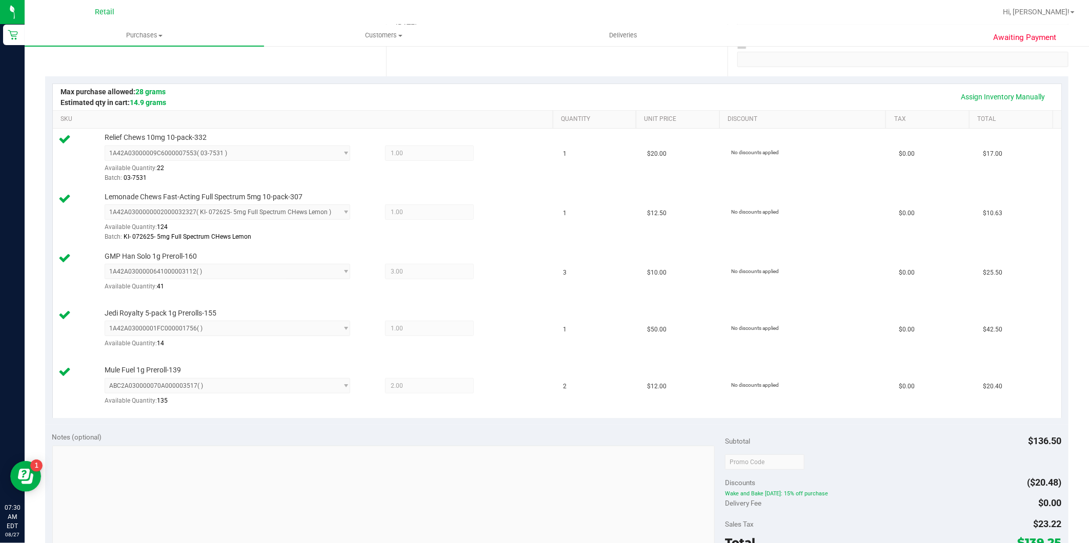
scroll to position [398, 0]
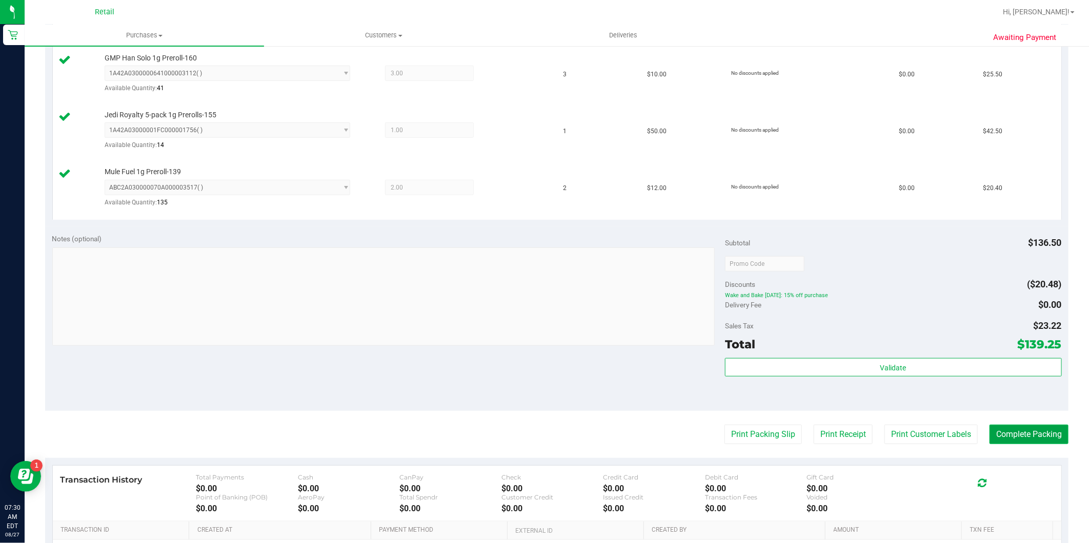
click at [1008, 436] on button "Complete Packing" at bounding box center [1028, 434] width 79 height 19
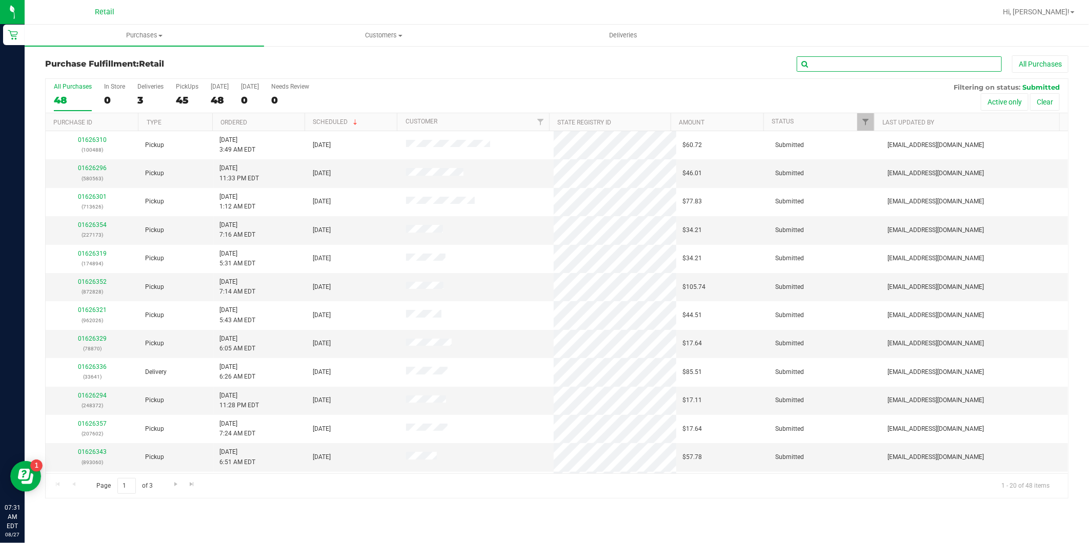
click at [869, 62] on input "text" at bounding box center [898, 63] width 205 height 15
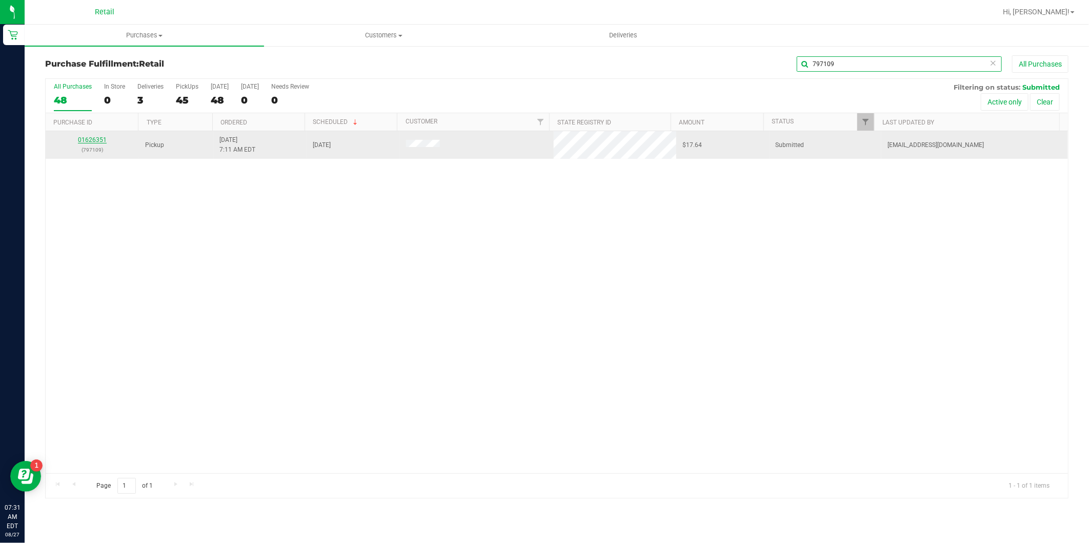
type input "797109"
click at [98, 137] on link "01626351" at bounding box center [92, 139] width 29 height 7
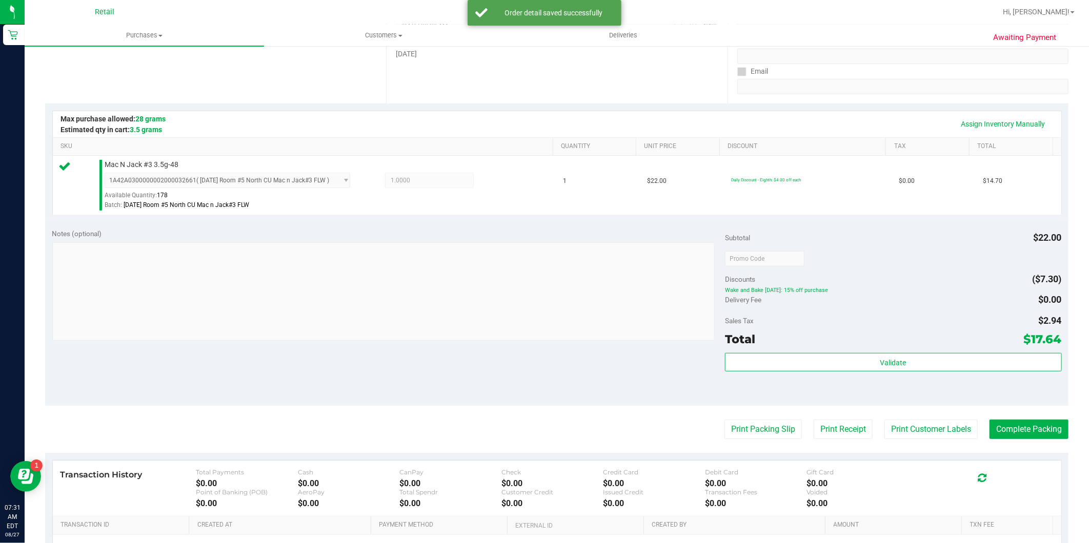
scroll to position [228, 0]
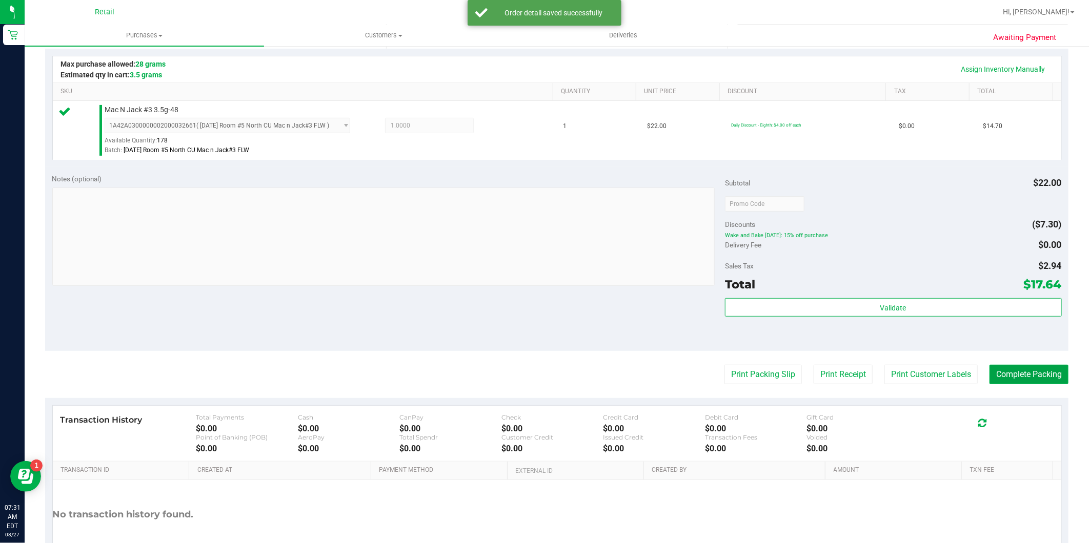
click at [1046, 375] on button "Complete Packing" at bounding box center [1028, 374] width 79 height 19
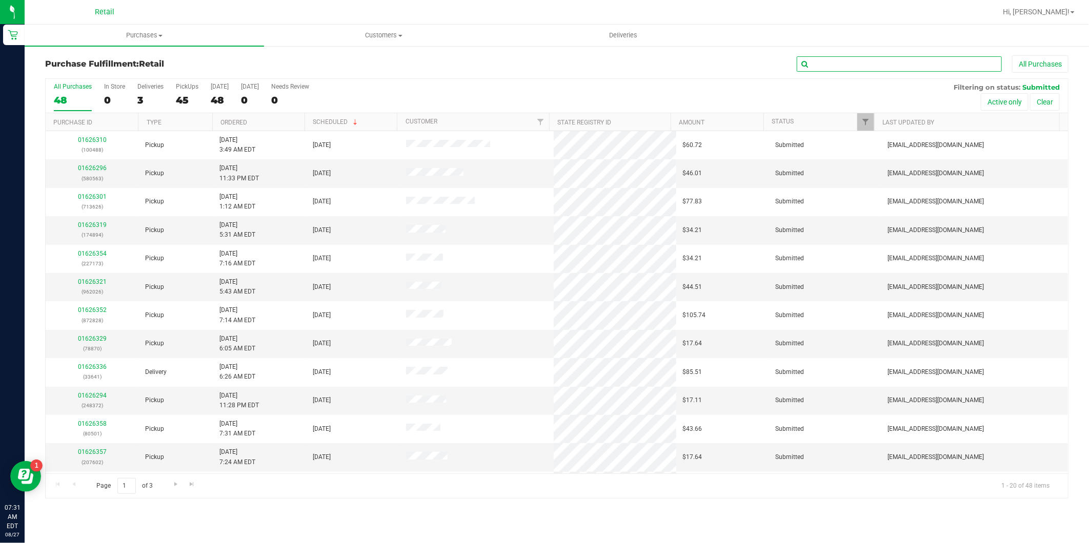
click at [861, 63] on input "text" at bounding box center [898, 63] width 205 height 15
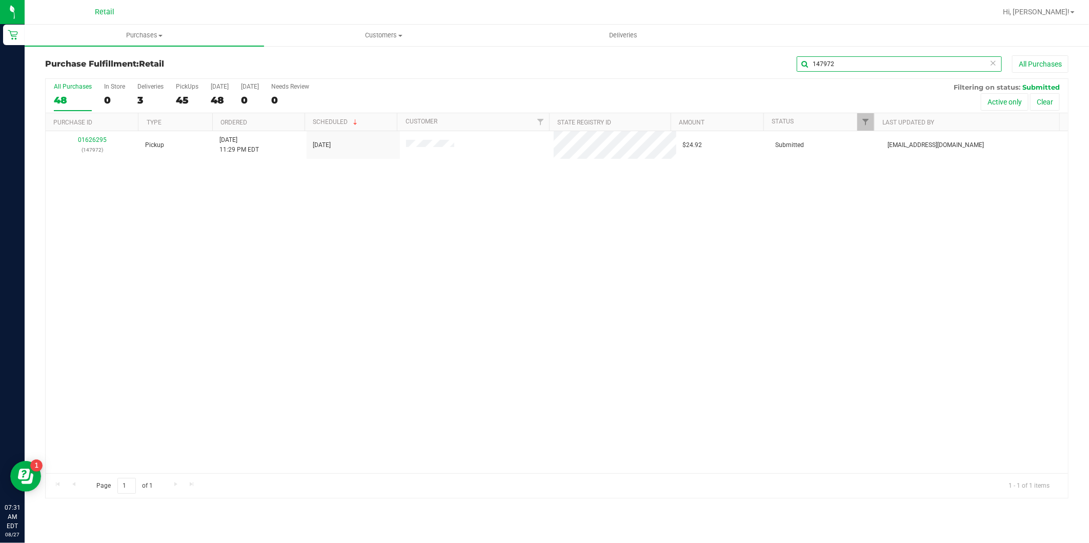
type input "147972"
click at [90, 137] on link "01626295" at bounding box center [92, 139] width 29 height 7
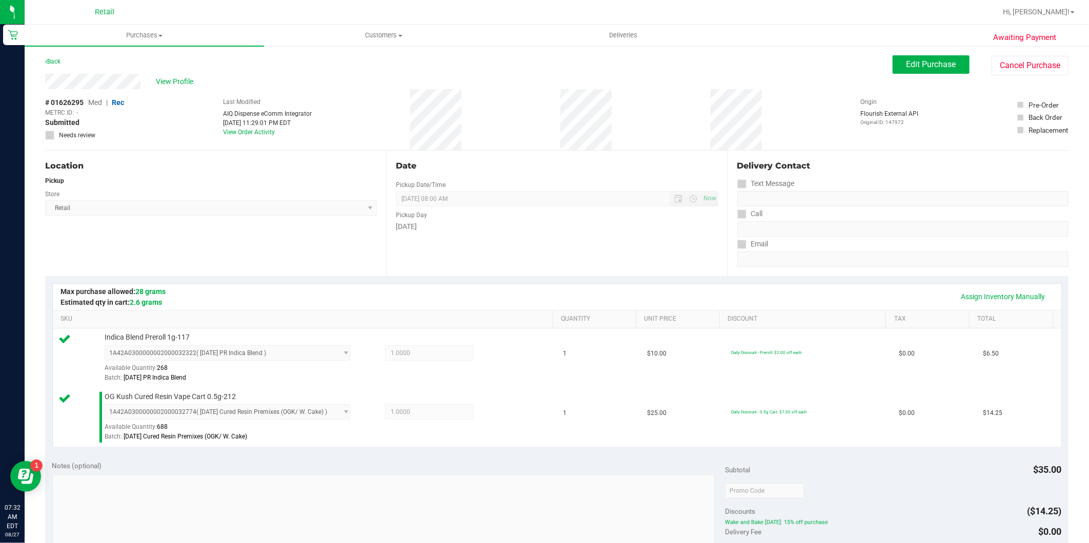
scroll to position [355, 0]
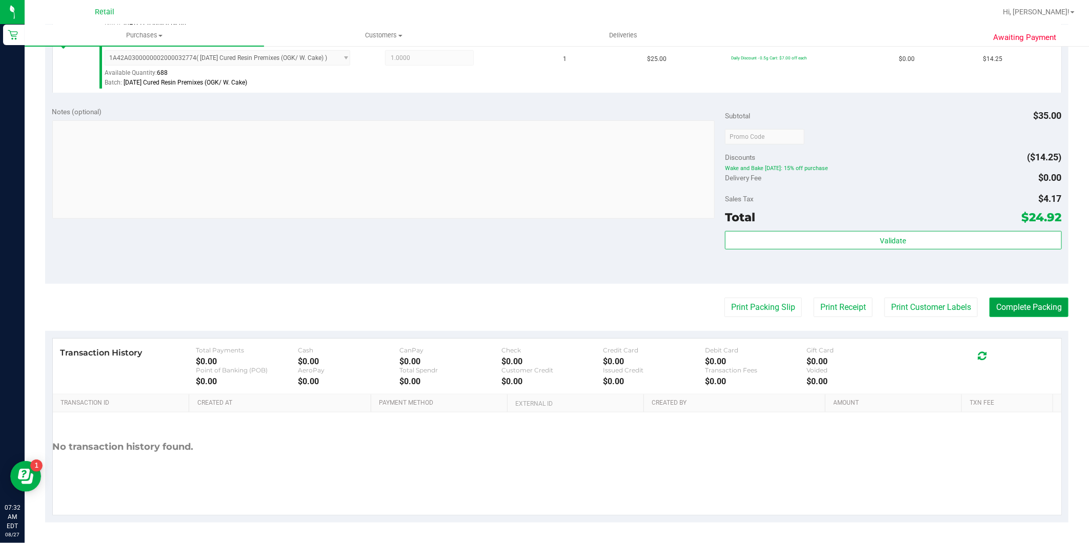
click at [1003, 298] on button "Complete Packing" at bounding box center [1028, 307] width 79 height 19
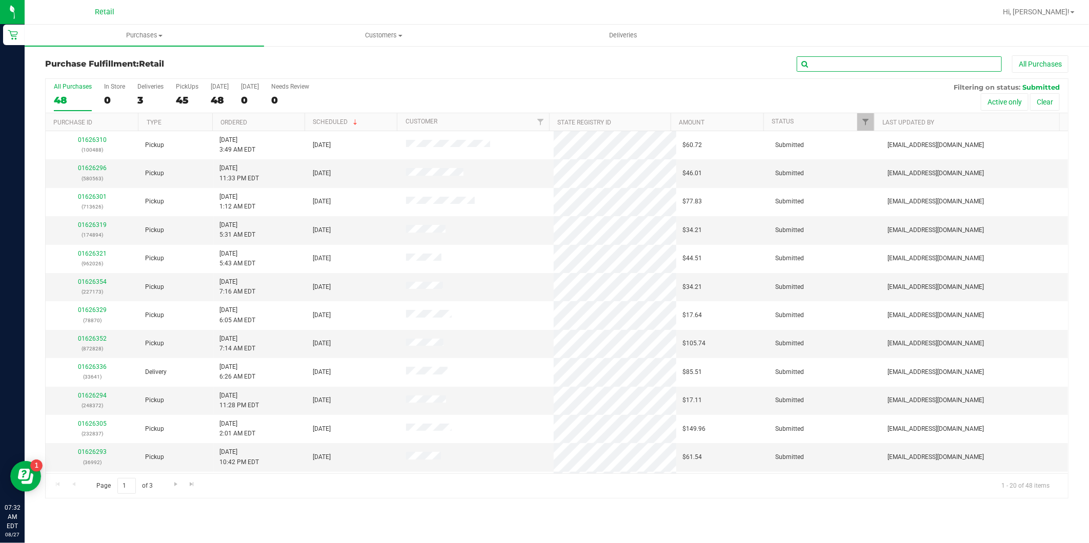
click at [885, 66] on input "text" at bounding box center [898, 63] width 205 height 15
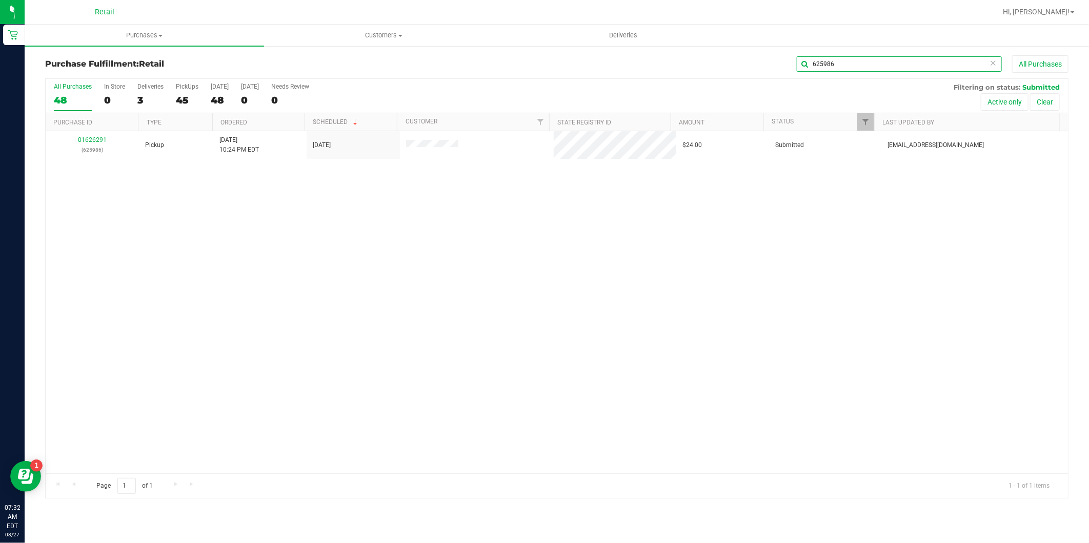
type input "625986"
click at [95, 143] on link "01626291" at bounding box center [92, 139] width 29 height 7
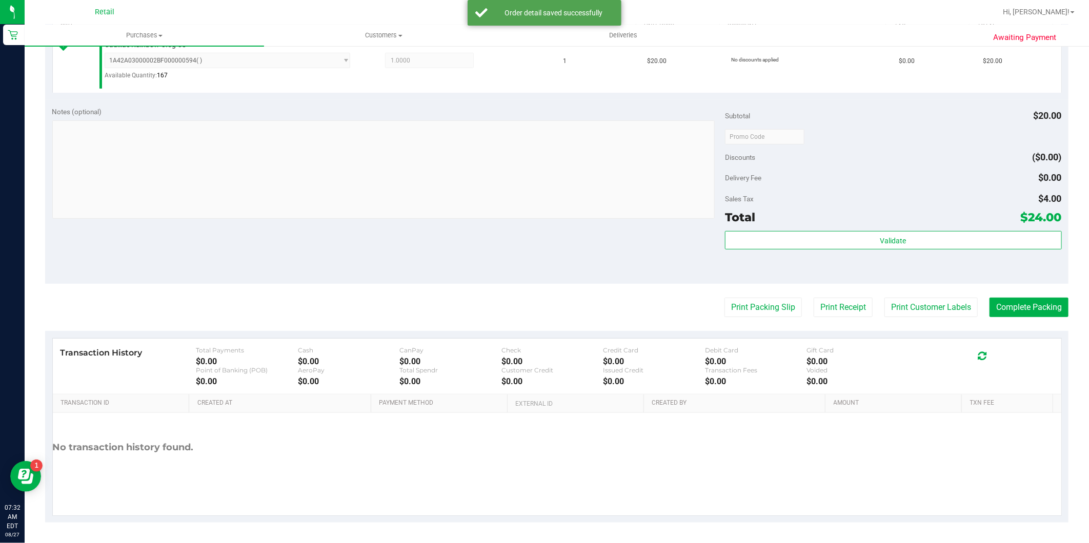
scroll to position [294, 0]
click at [1016, 309] on button "Complete Packing" at bounding box center [1028, 307] width 79 height 19
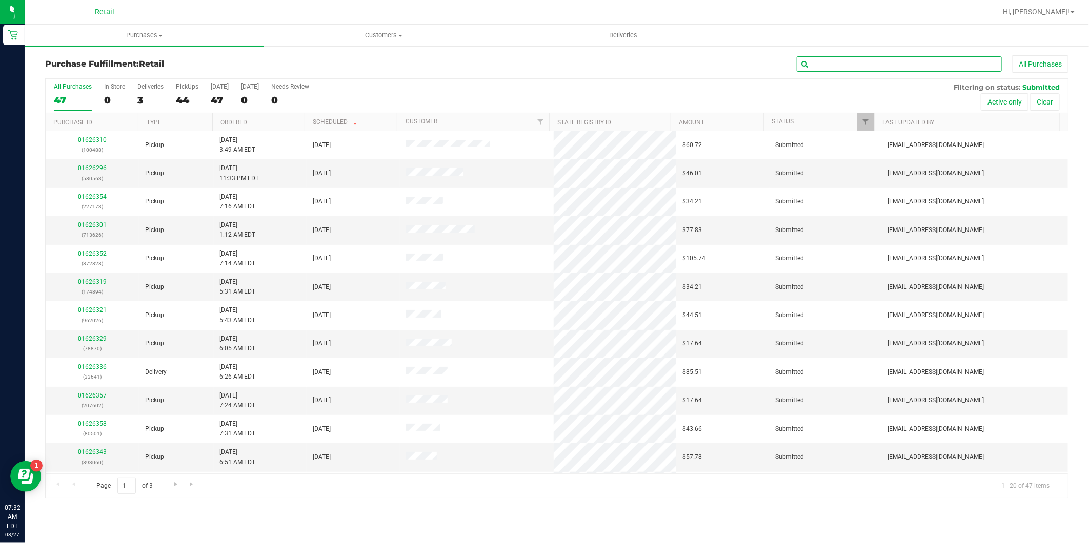
click at [843, 67] on input "text" at bounding box center [898, 63] width 205 height 15
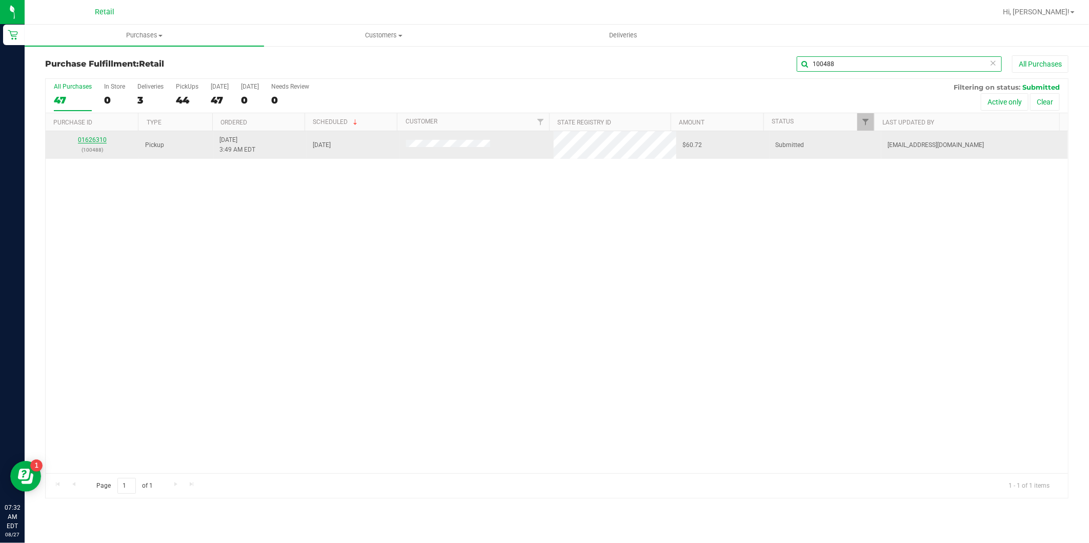
type input "100488"
click at [95, 139] on link "01626310" at bounding box center [92, 139] width 29 height 7
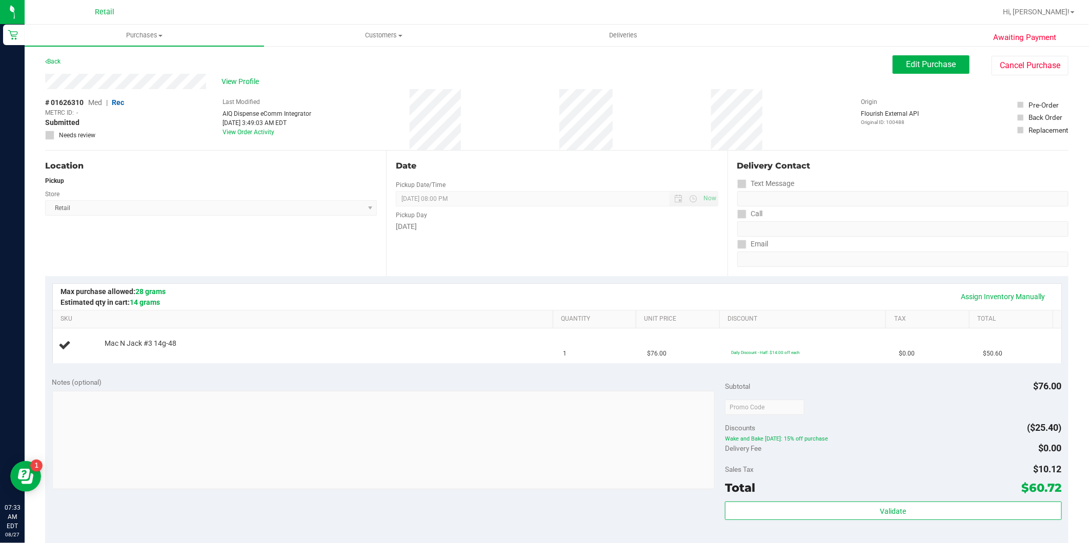
click at [926, 74] on div "Edit Purchase Cancel Purchase" at bounding box center [980, 65] width 176 height 20
click at [935, 59] on span "Edit Purchase" at bounding box center [931, 64] width 50 height 10
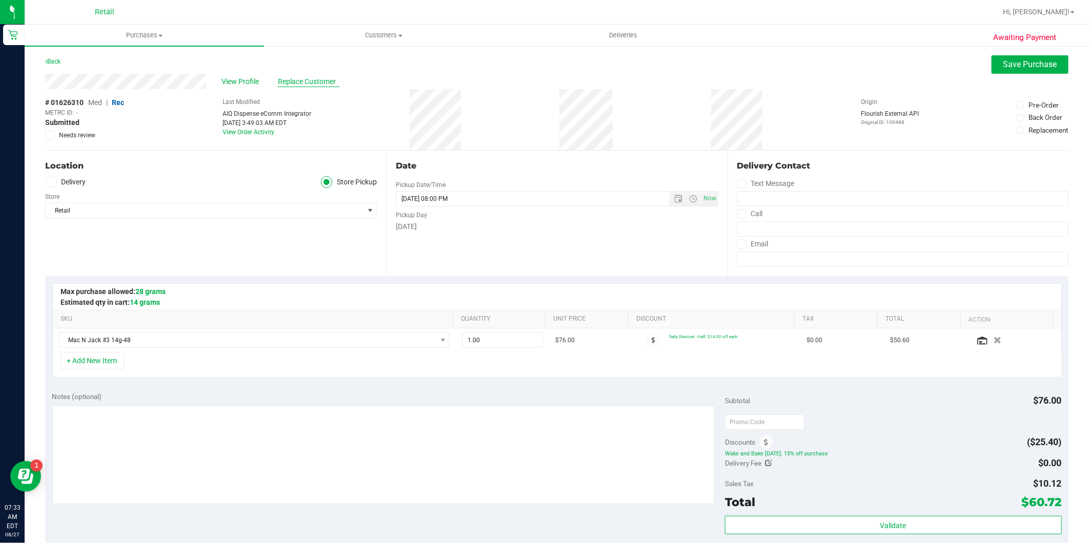
click at [317, 77] on span "Replace Customer" at bounding box center [308, 81] width 61 height 11
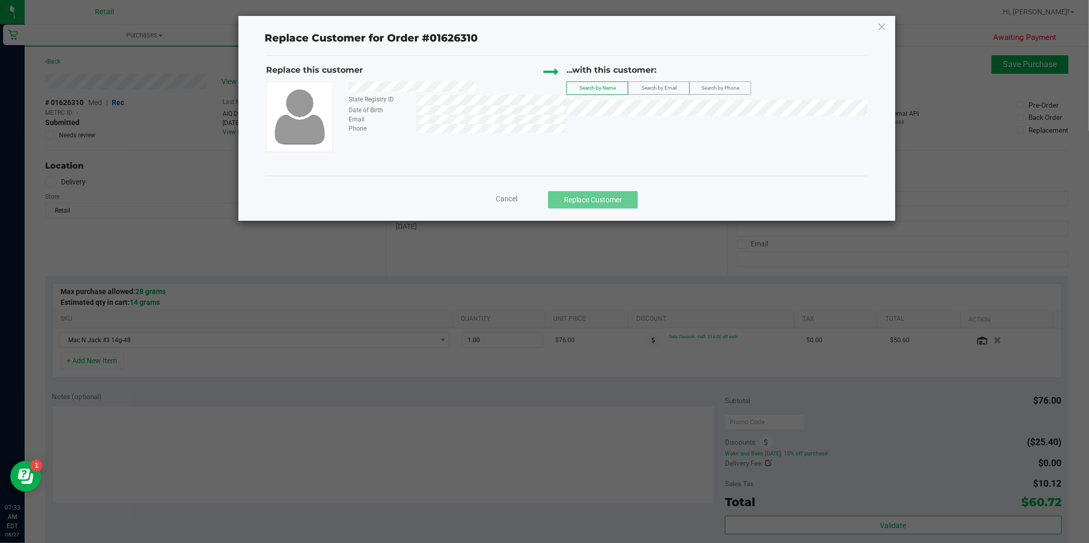
click at [714, 83] on label "Search by Phone" at bounding box center [720, 88] width 60 height 12
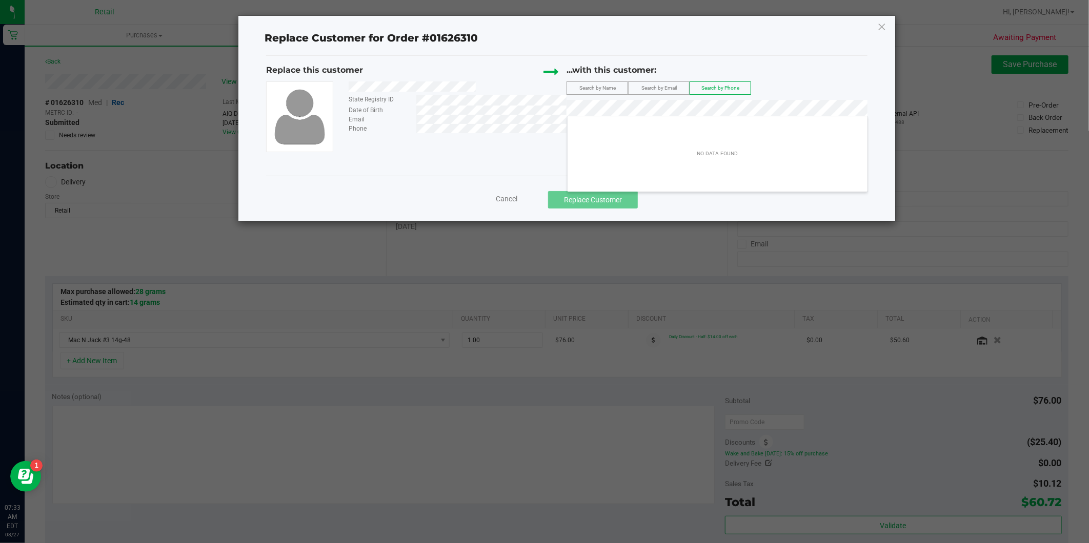
click at [668, 87] on span "Search by Email" at bounding box center [658, 88] width 35 height 6
click at [874, 27] on div "Replace Customer for Order #01626310 Replace this customer State Registry ID Da…" at bounding box center [566, 118] width 656 height 205
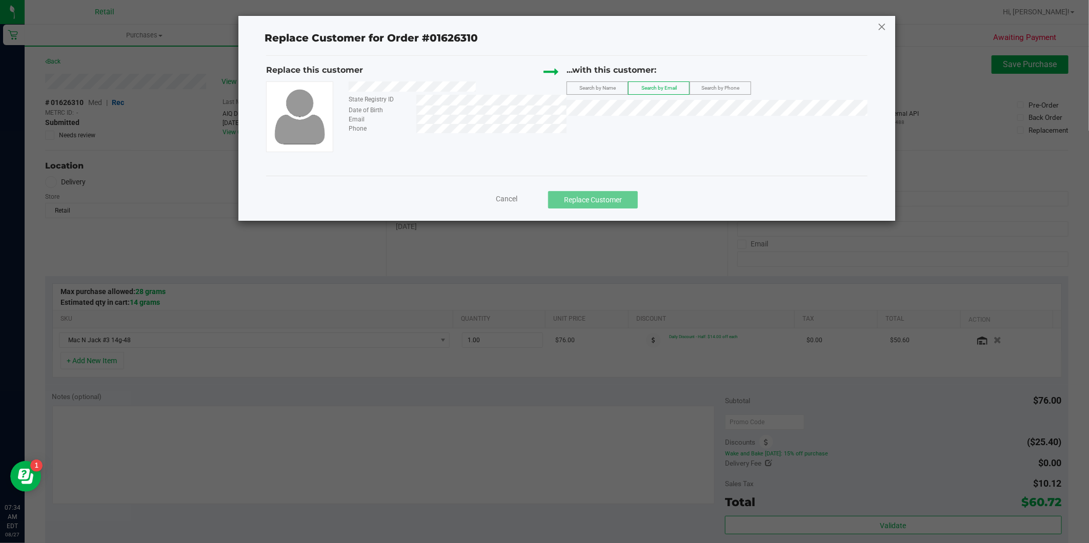
click at [884, 26] on icon at bounding box center [881, 26] width 9 height 16
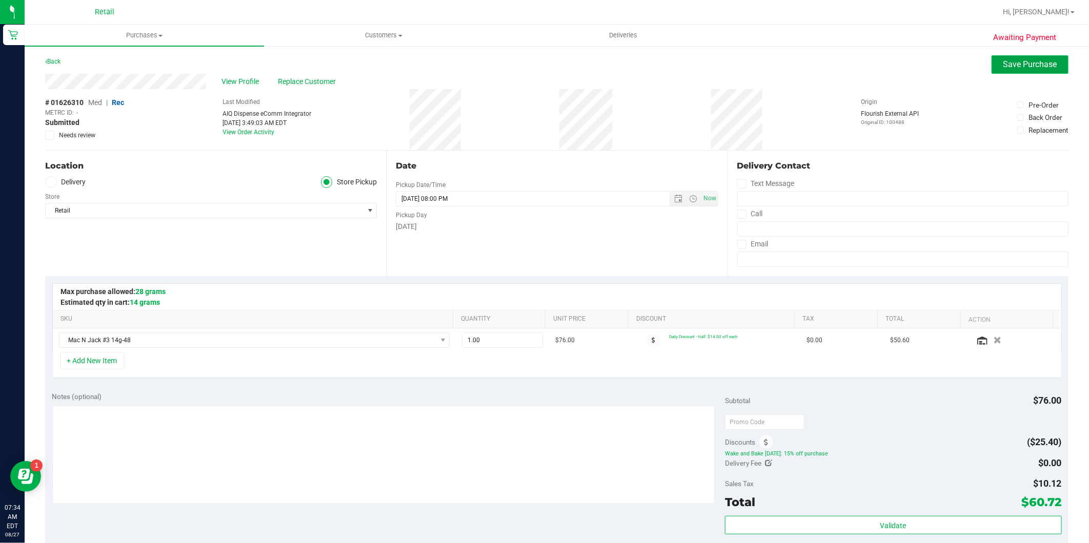
click at [1003, 67] on span "Save Purchase" at bounding box center [1030, 64] width 54 height 10
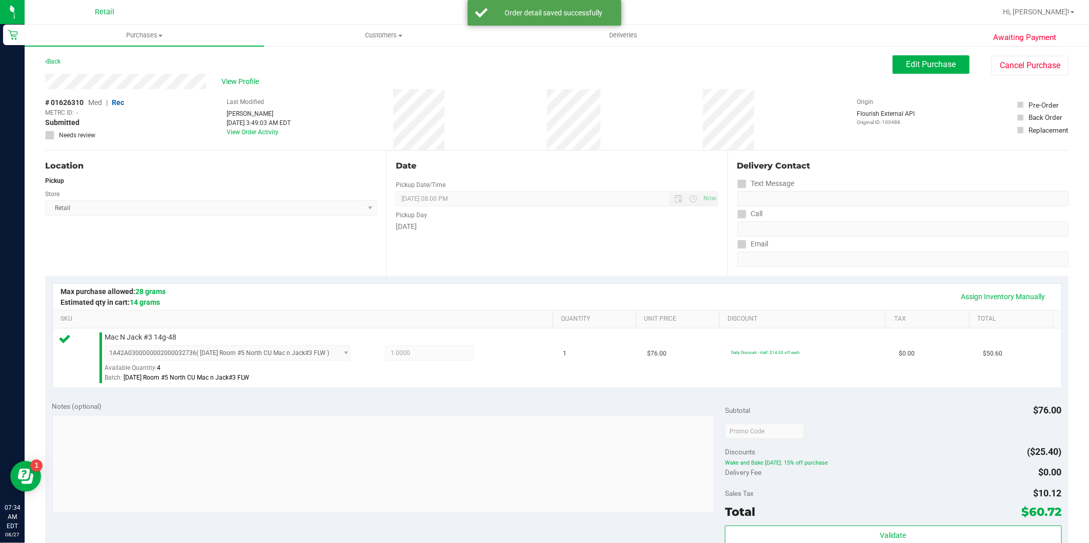
scroll to position [284, 0]
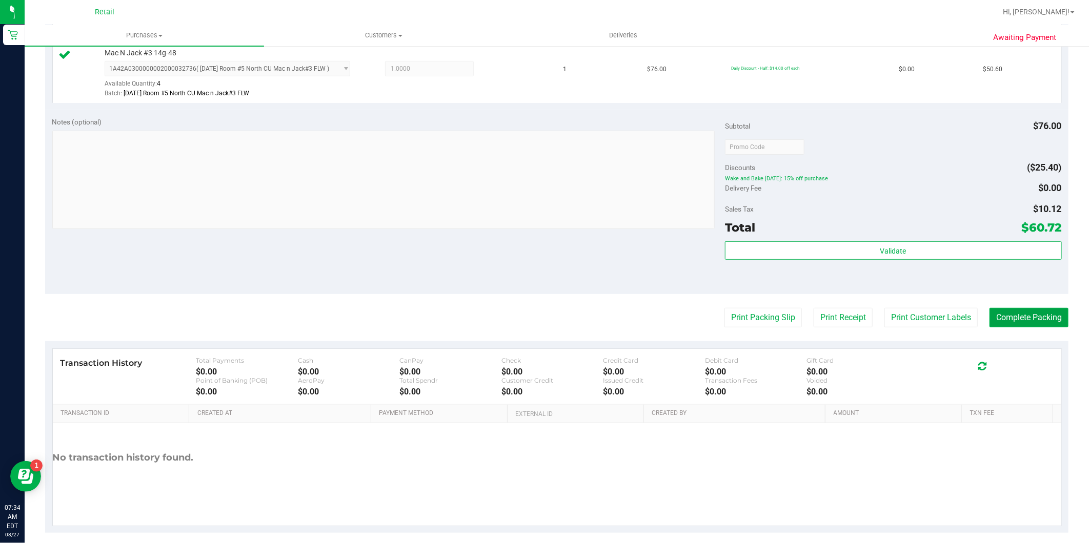
click at [1021, 316] on button "Complete Packing" at bounding box center [1028, 317] width 79 height 19
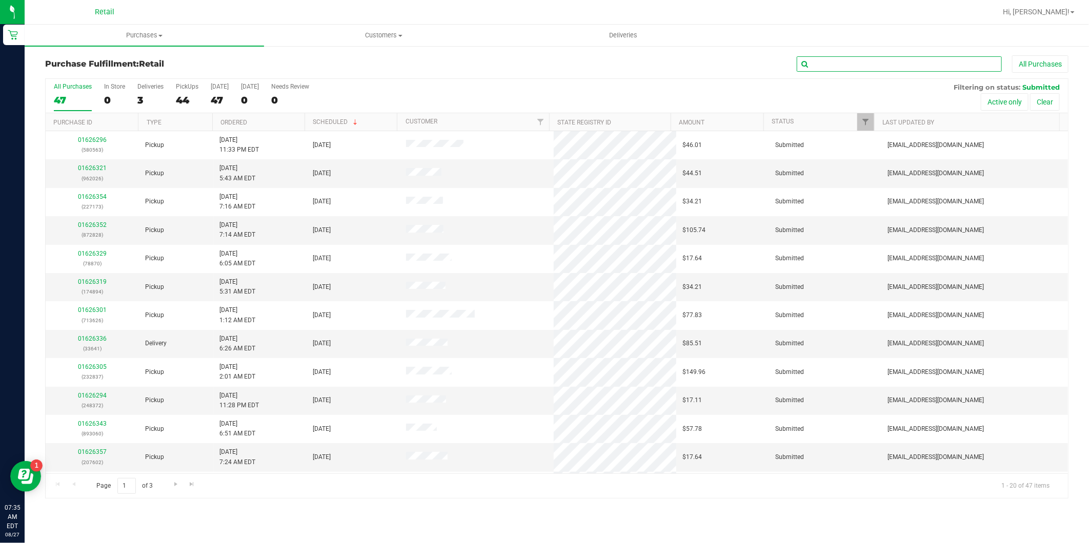
click at [900, 70] on input "text" at bounding box center [898, 63] width 205 height 15
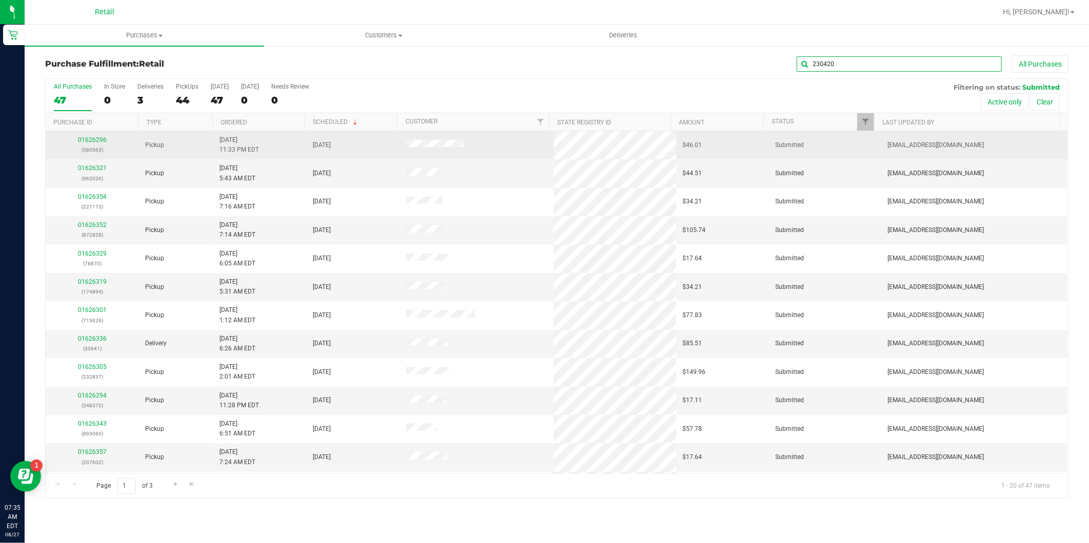
type input "230420"
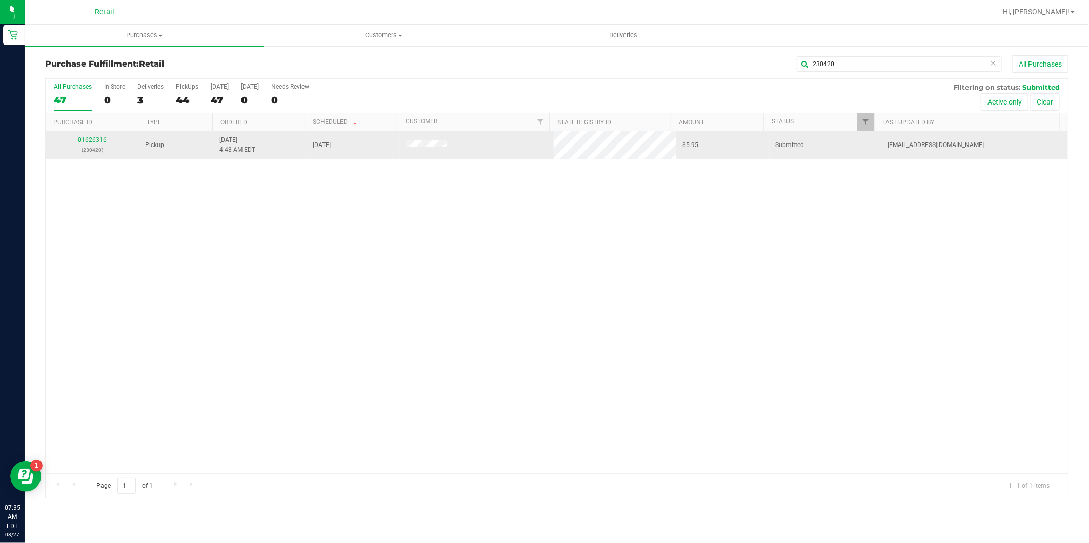
click at [106, 158] on td "01626316 (230420)" at bounding box center [92, 145] width 93 height 28
click at [95, 142] on link "01626316" at bounding box center [92, 139] width 29 height 7
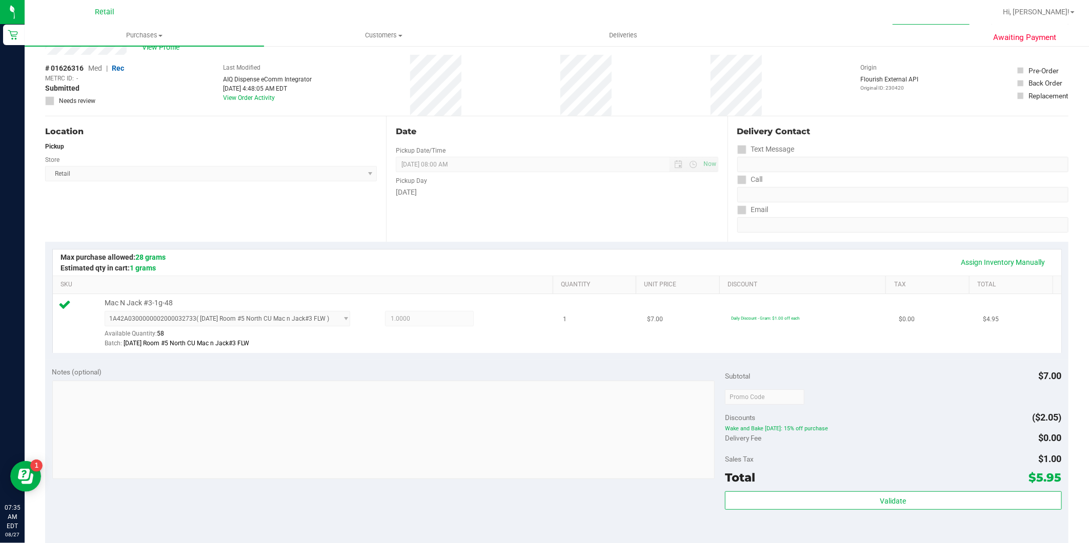
scroll to position [295, 0]
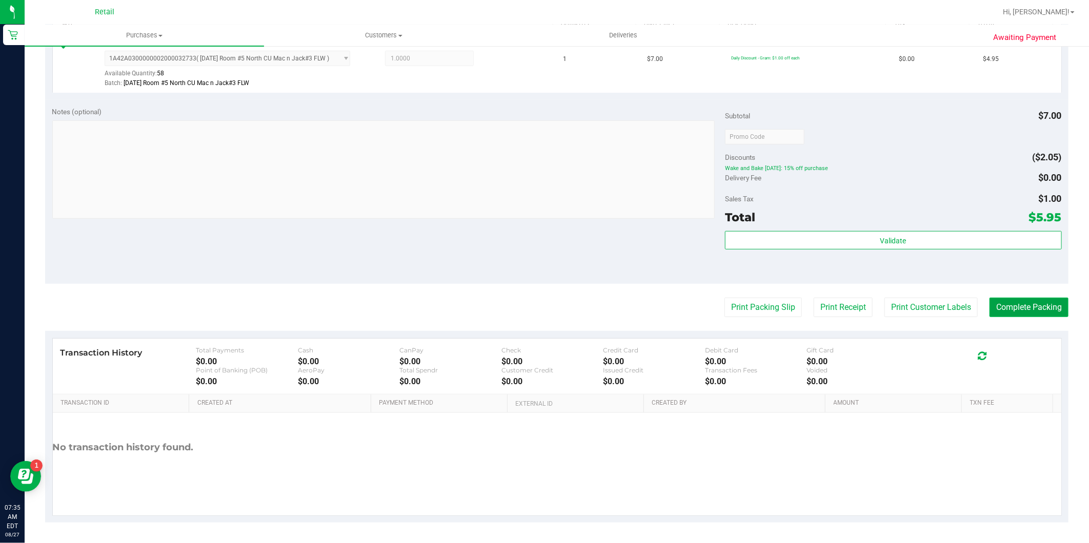
click at [1010, 304] on button "Complete Packing" at bounding box center [1028, 307] width 79 height 19
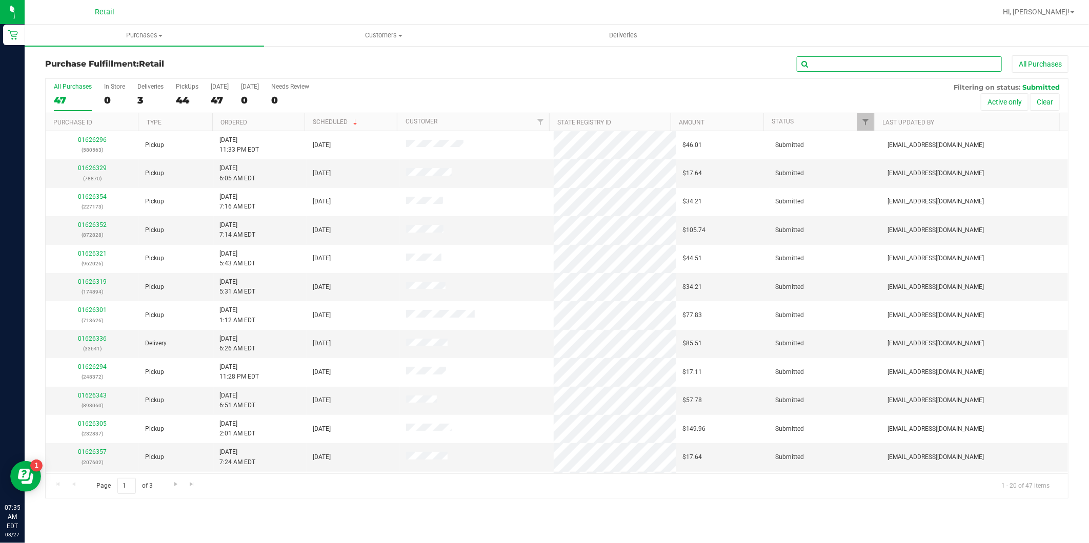
click at [879, 63] on input "text" at bounding box center [898, 63] width 205 height 15
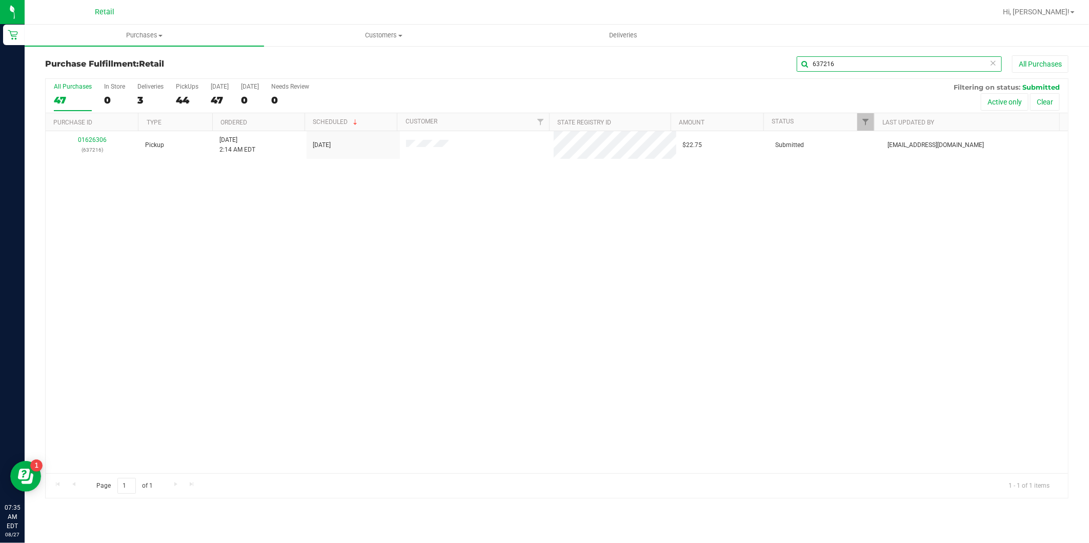
type input "637216"
click at [91, 142] on link "01626306" at bounding box center [92, 139] width 29 height 7
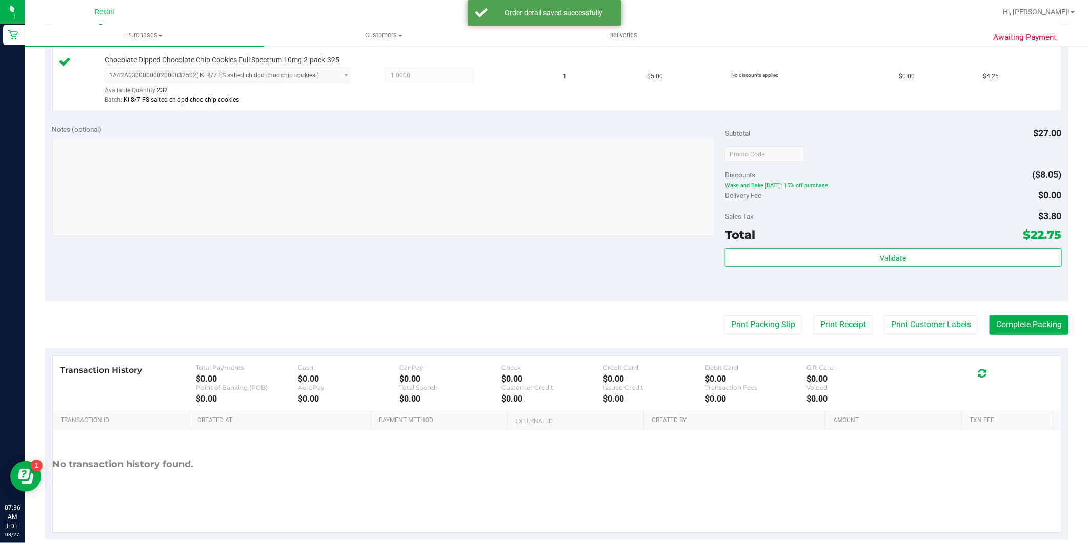
scroll to position [355, 0]
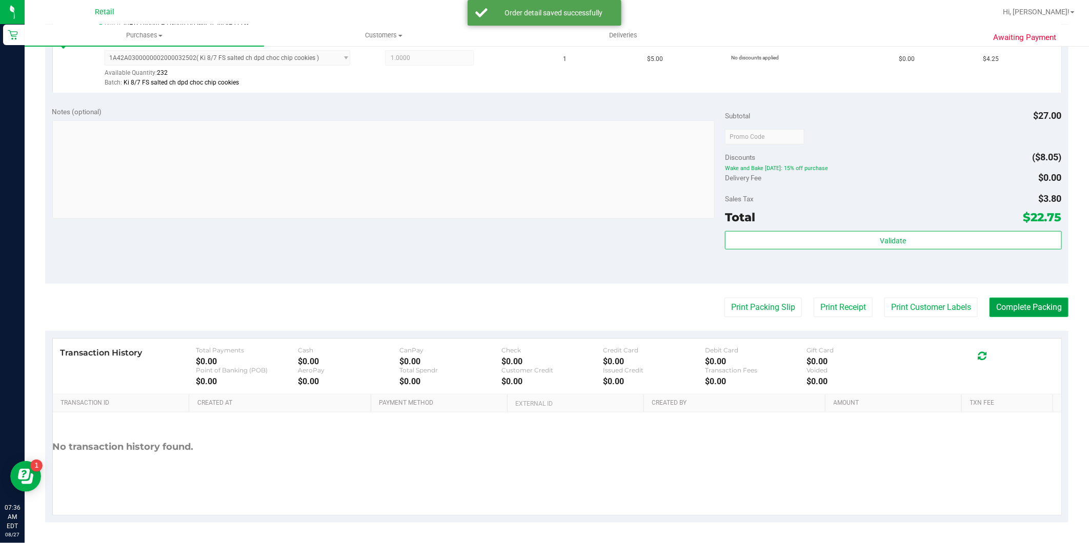
click at [1004, 304] on button "Complete Packing" at bounding box center [1028, 307] width 79 height 19
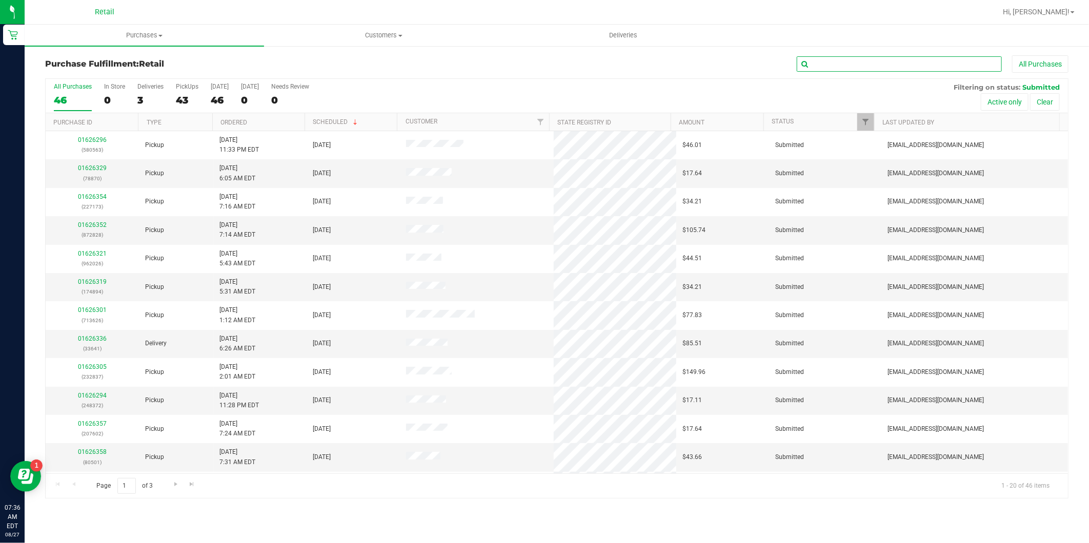
click at [882, 65] on input "text" at bounding box center [898, 63] width 205 height 15
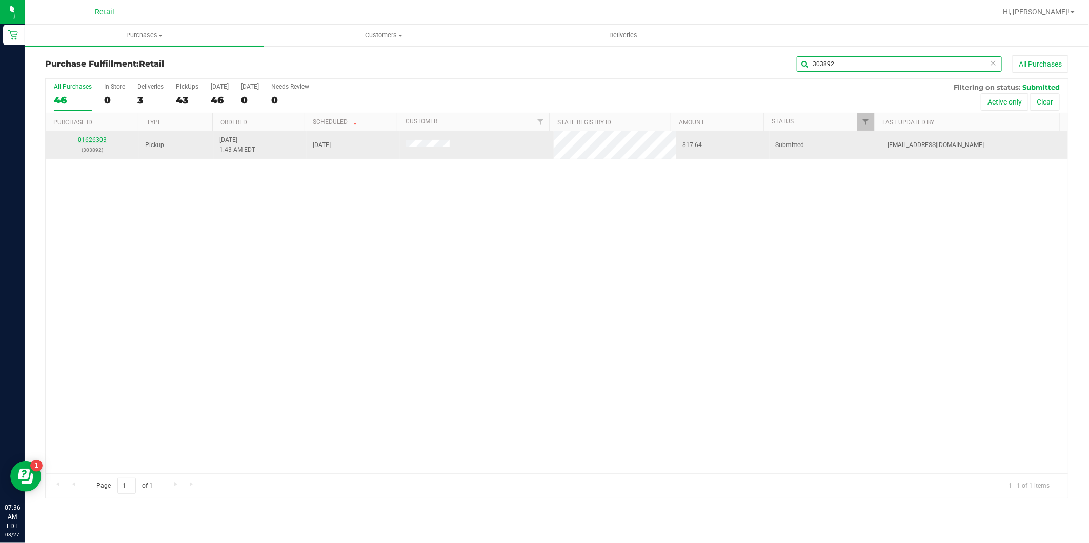
type input "303892"
click at [92, 139] on link "01626303" at bounding box center [92, 139] width 29 height 7
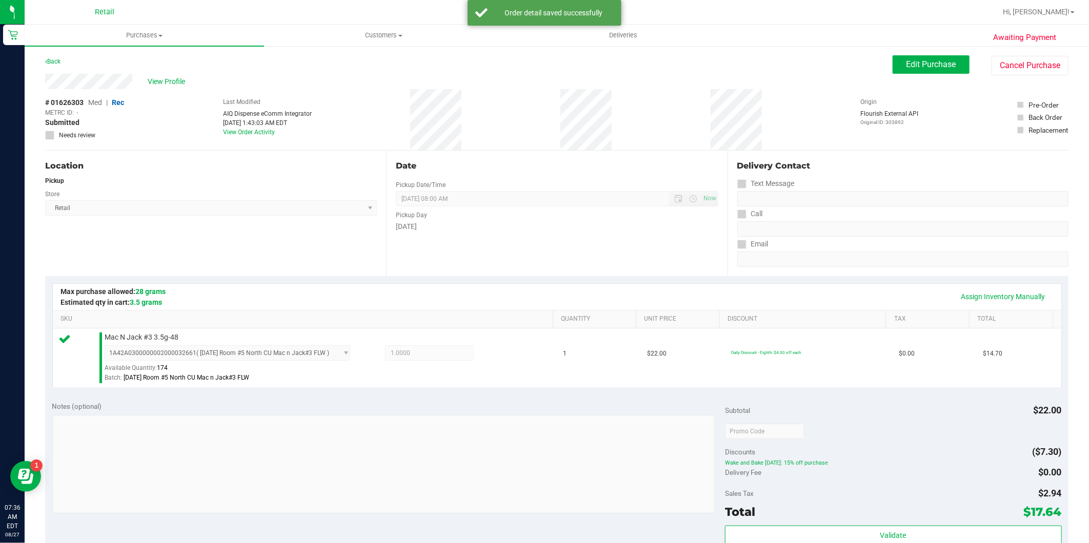
scroll to position [295, 0]
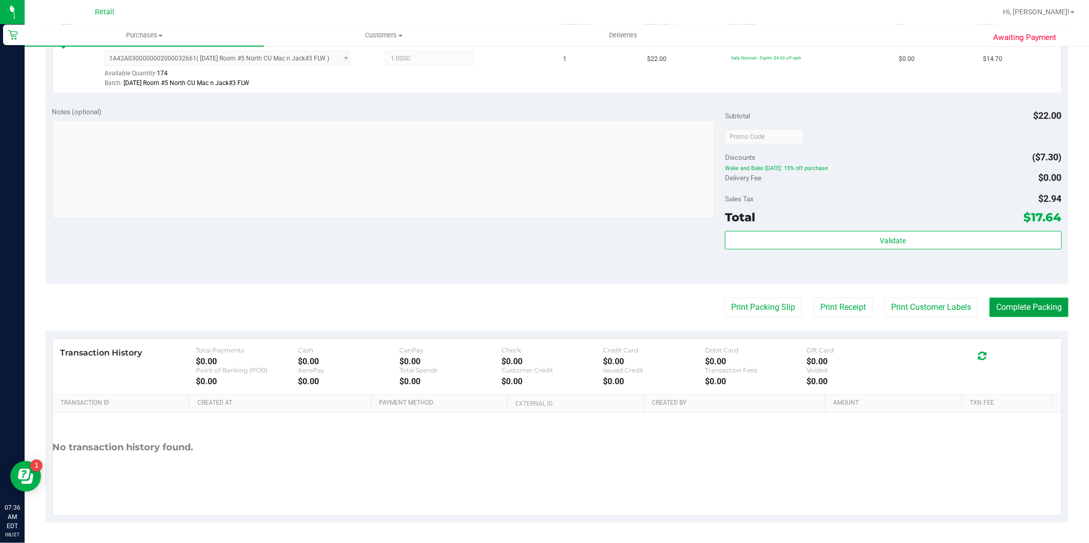
click at [1007, 302] on button "Complete Packing" at bounding box center [1028, 307] width 79 height 19
